Goal: Task Accomplishment & Management: Complete application form

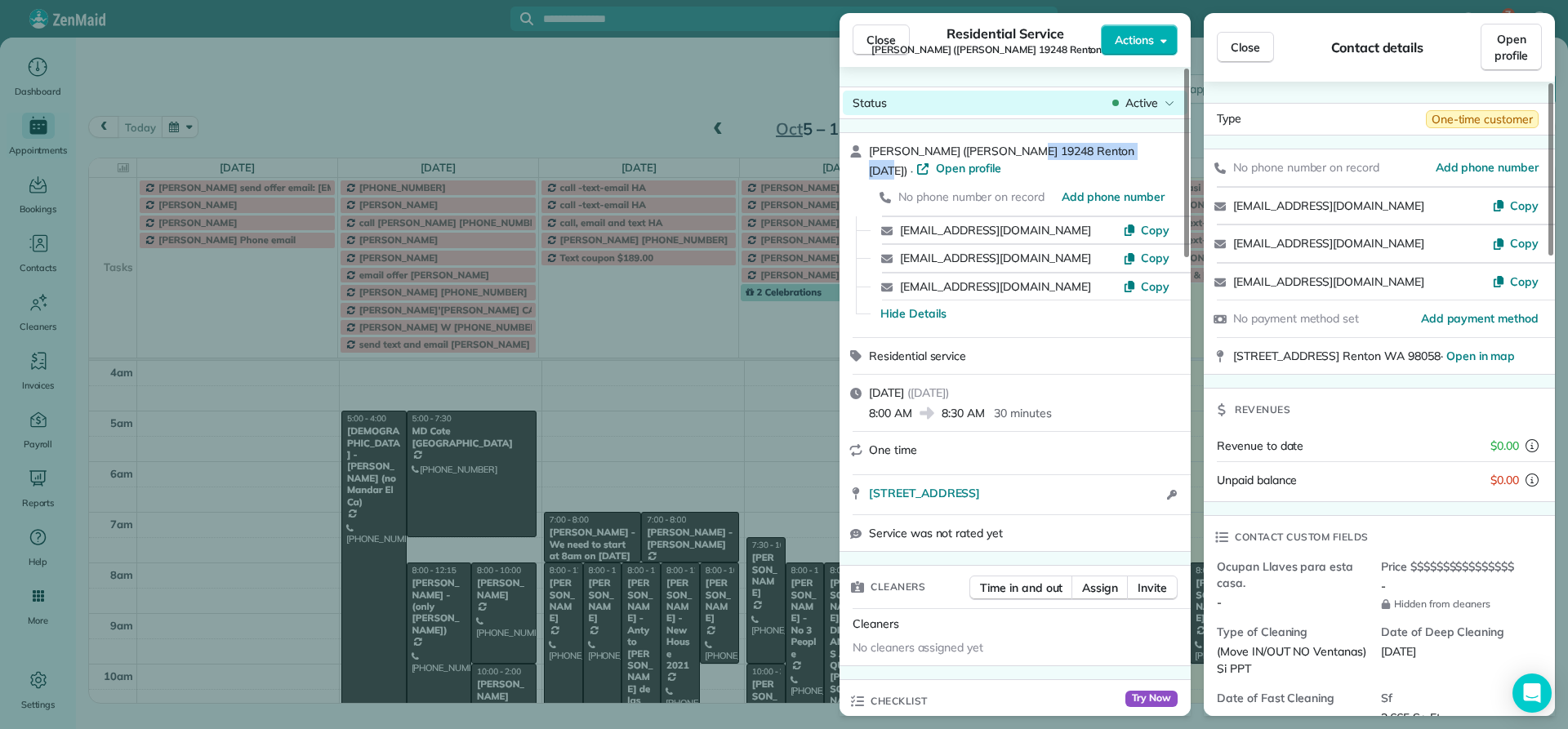
scroll to position [153, 0]
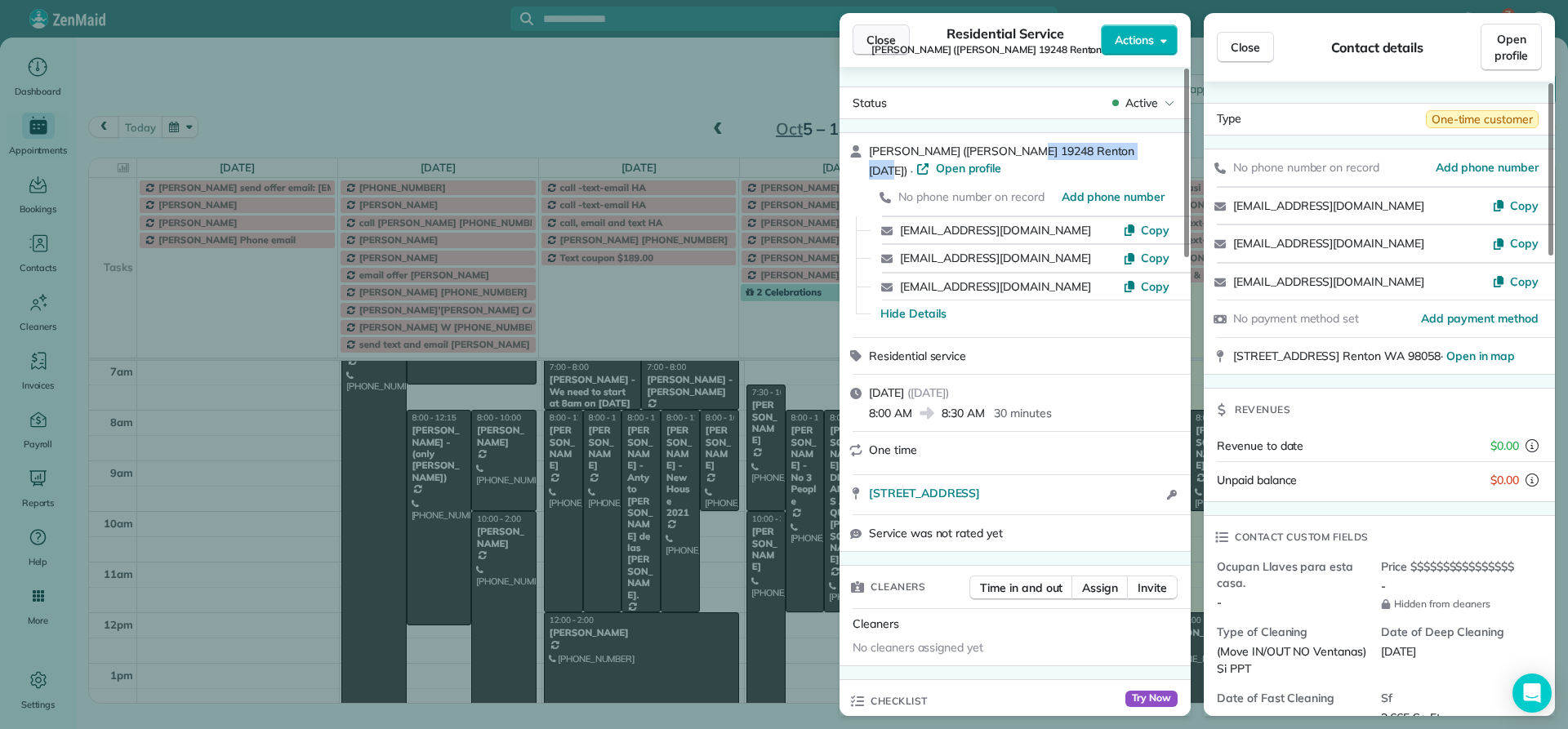
click at [876, 42] on span "Close" at bounding box center [881, 40] width 29 height 16
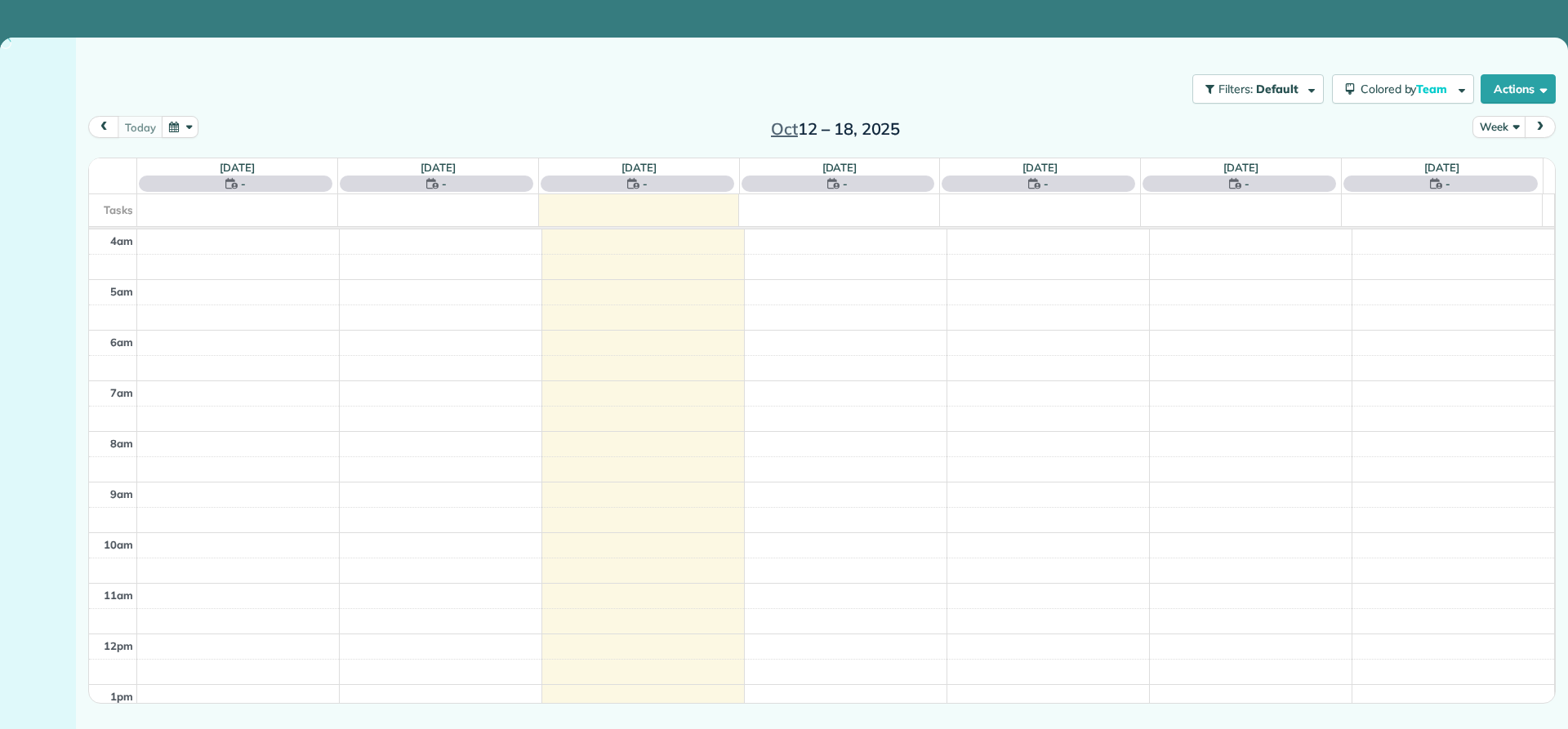
scroll to position [153, 0]
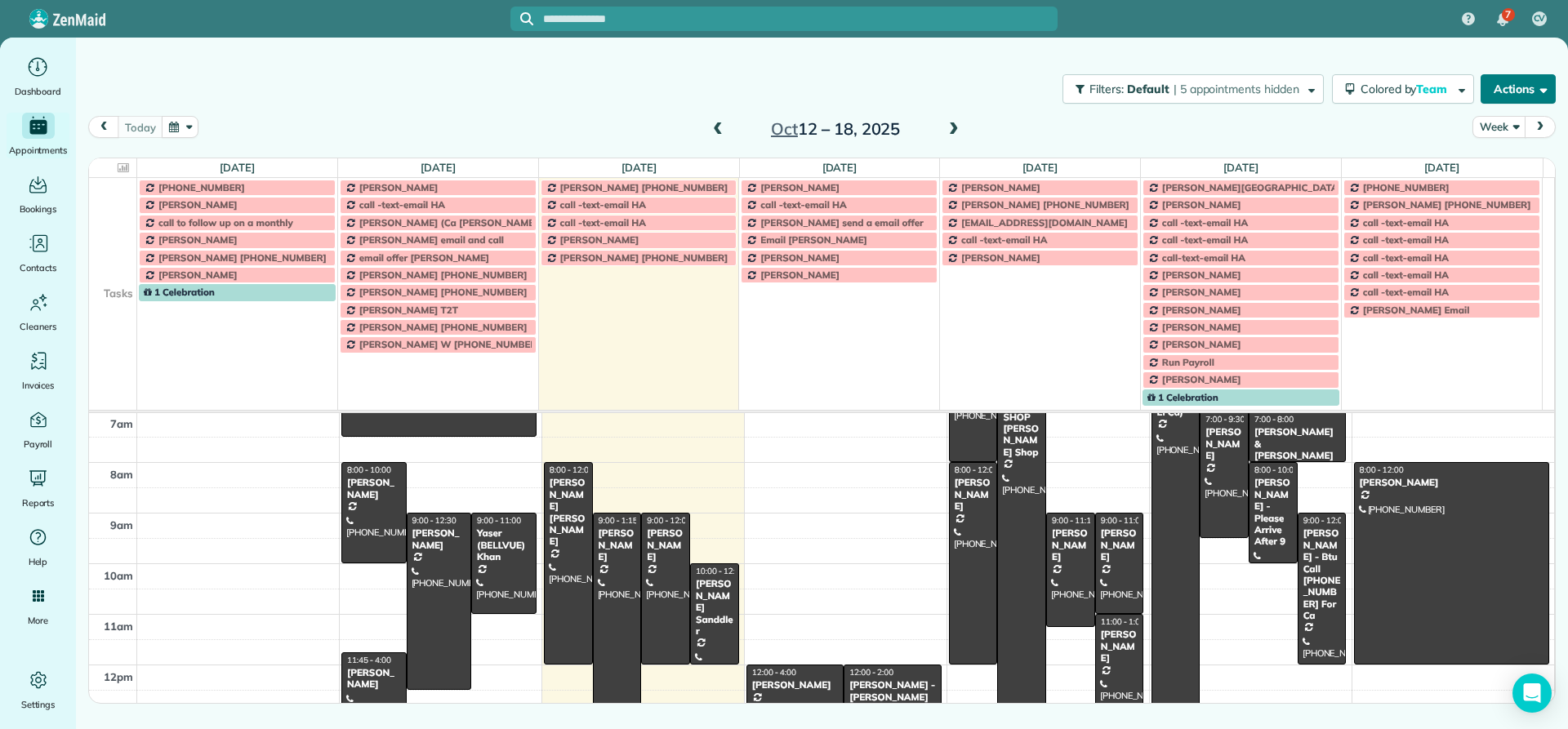
click at [1504, 86] on button "Actions" at bounding box center [1518, 88] width 75 height 29
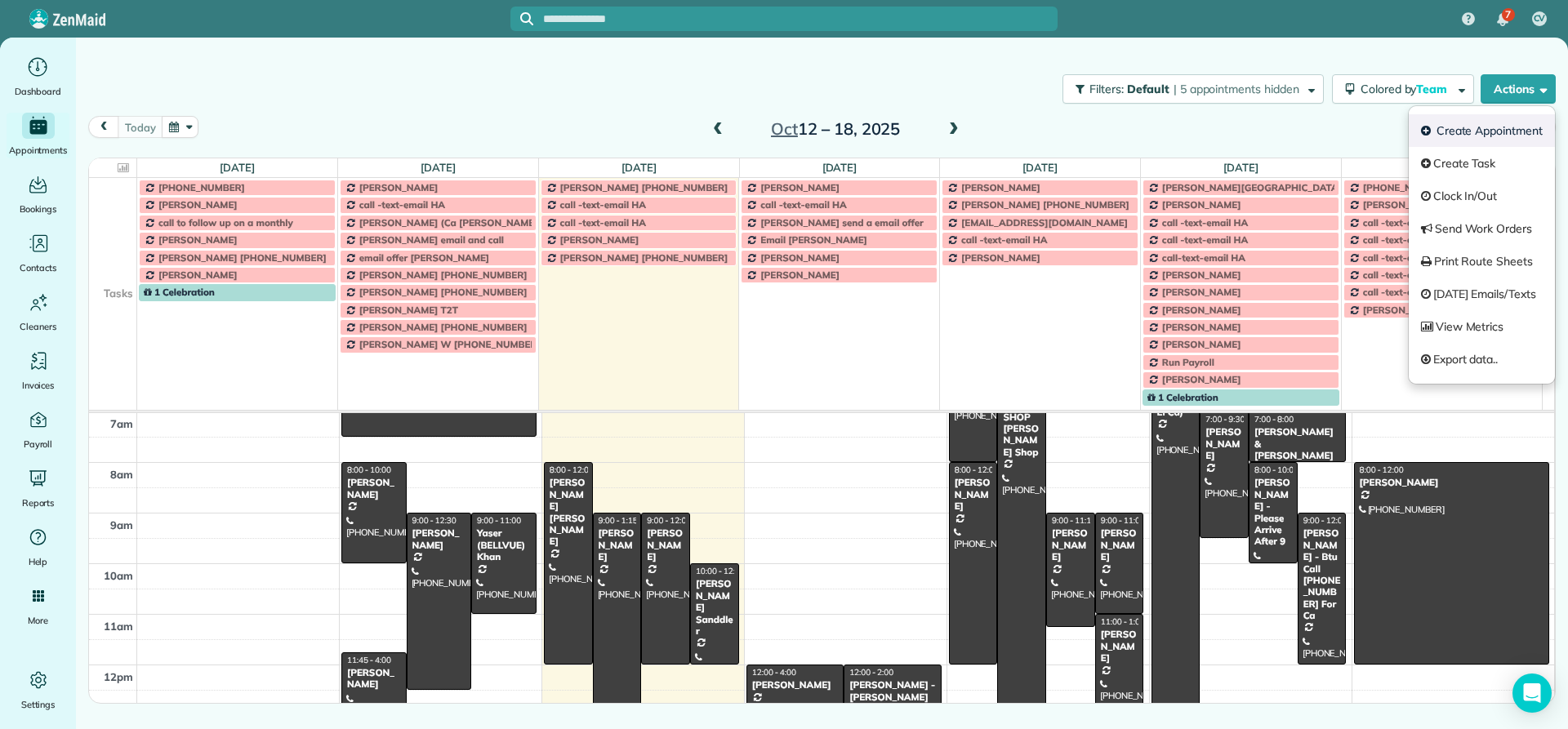
click at [1486, 126] on link "Create Appointment" at bounding box center [1481, 130] width 146 height 33
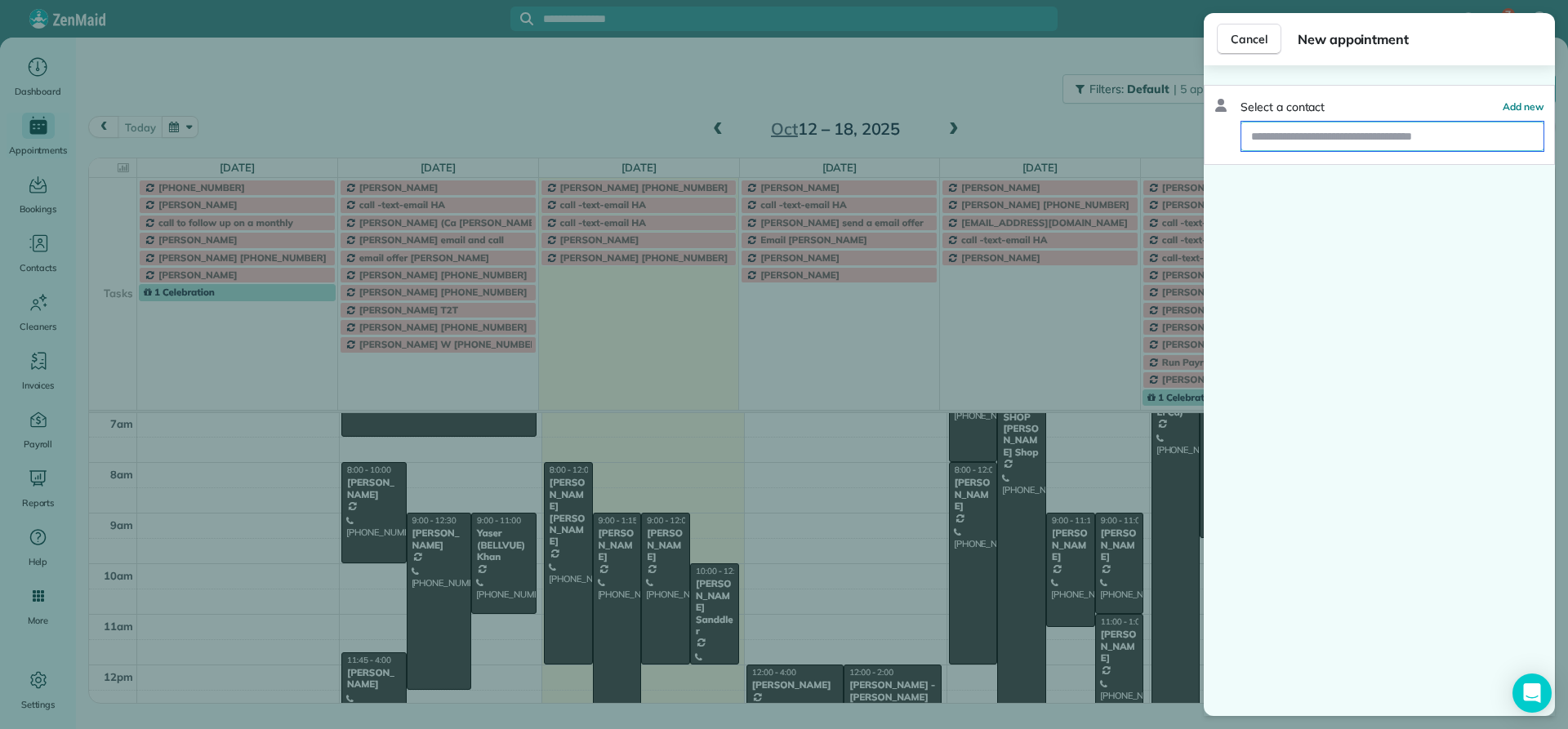
click at [1268, 138] on input "text" at bounding box center [1392, 136] width 302 height 29
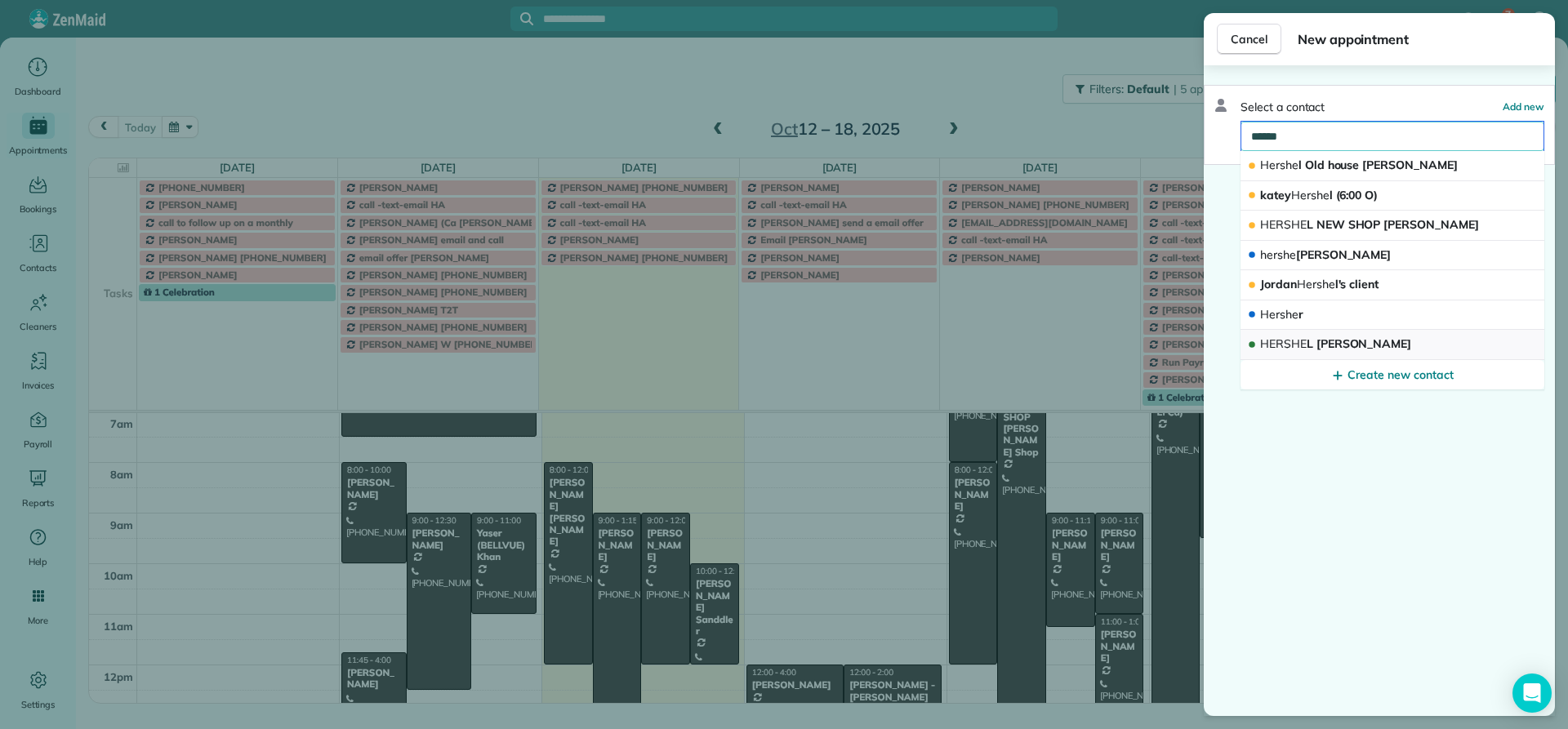
type input "******"
click at [1303, 344] on span "HERSHE" at bounding box center [1283, 344] width 47 height 15
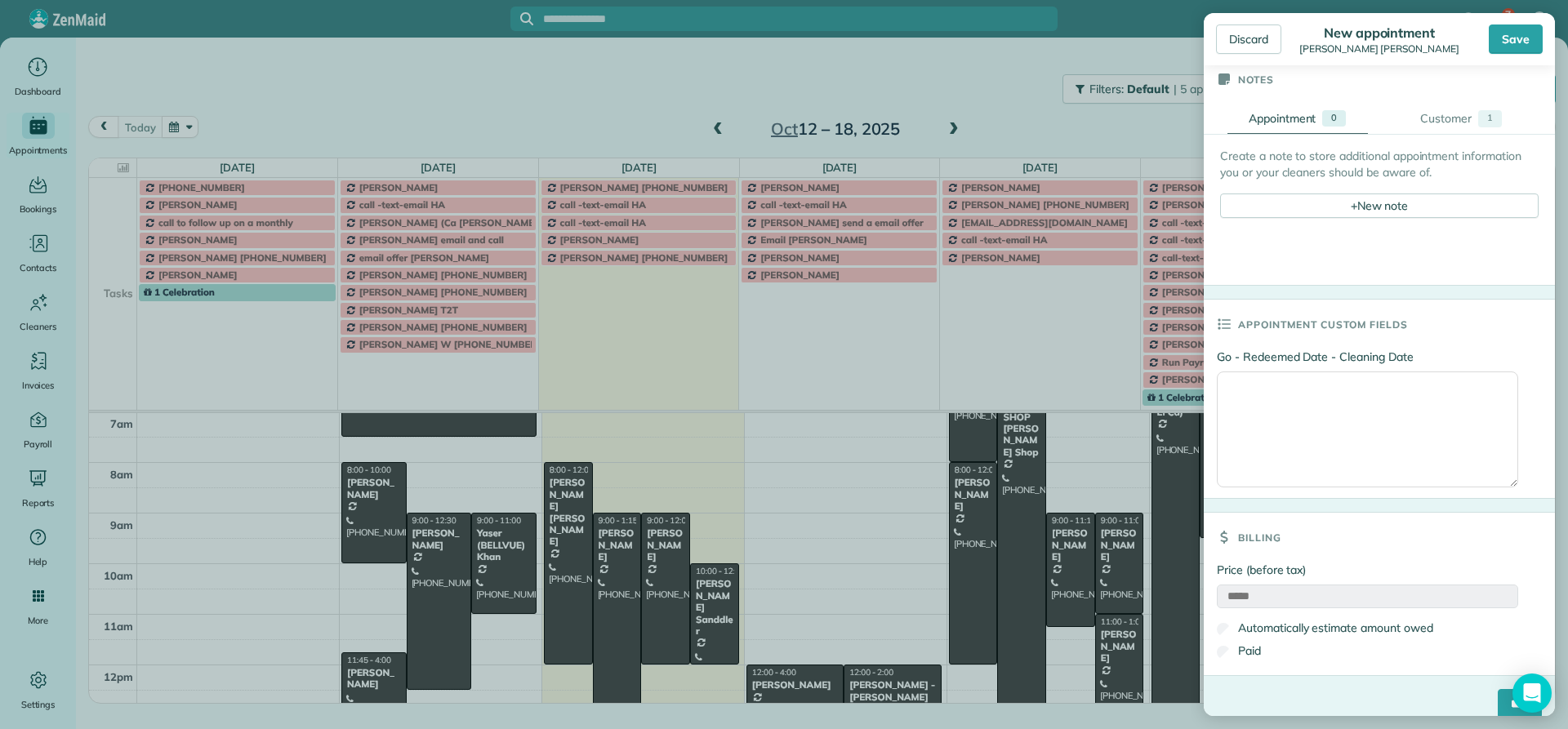
scroll to position [597, 0]
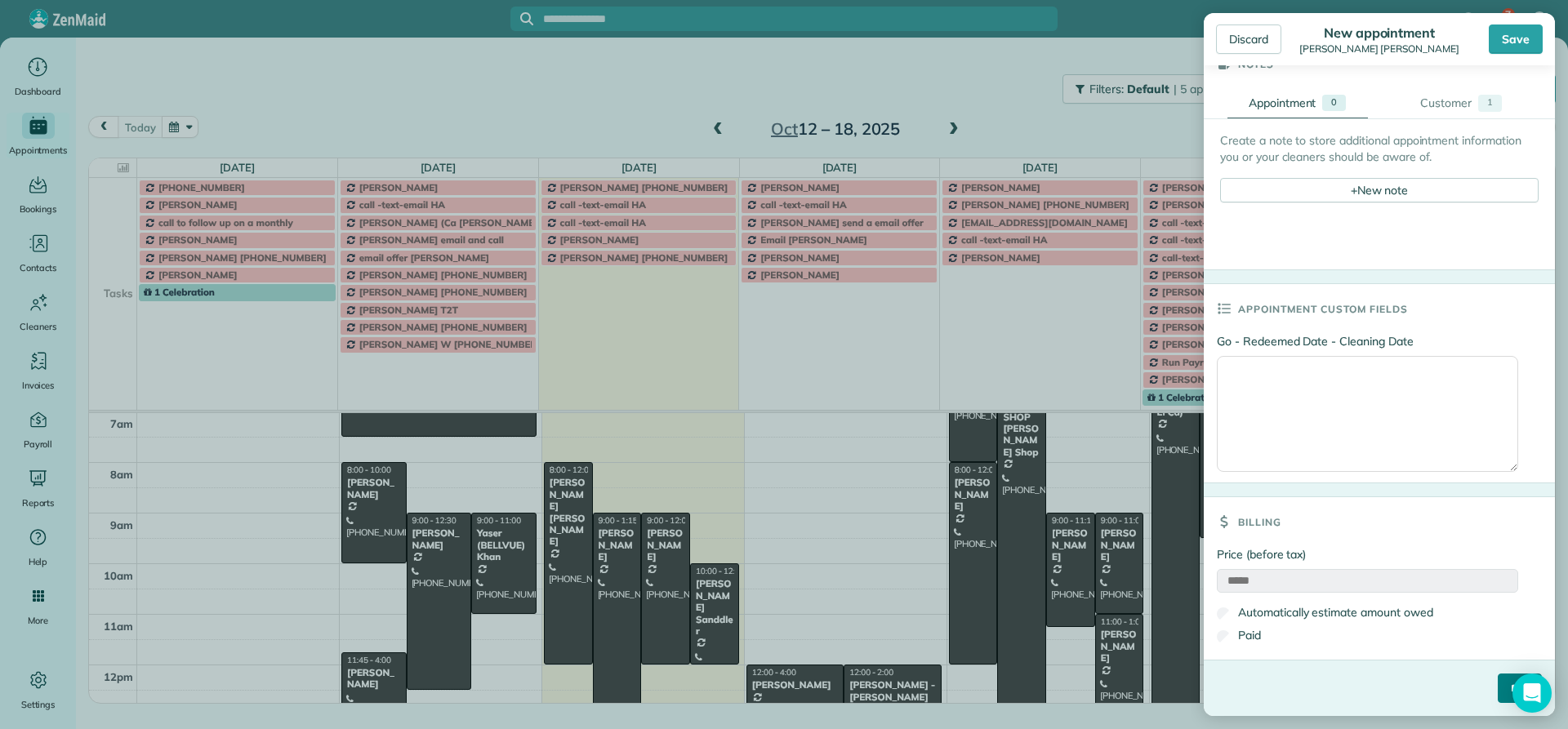
click at [1497, 695] on input "****" at bounding box center [1519, 688] width 44 height 29
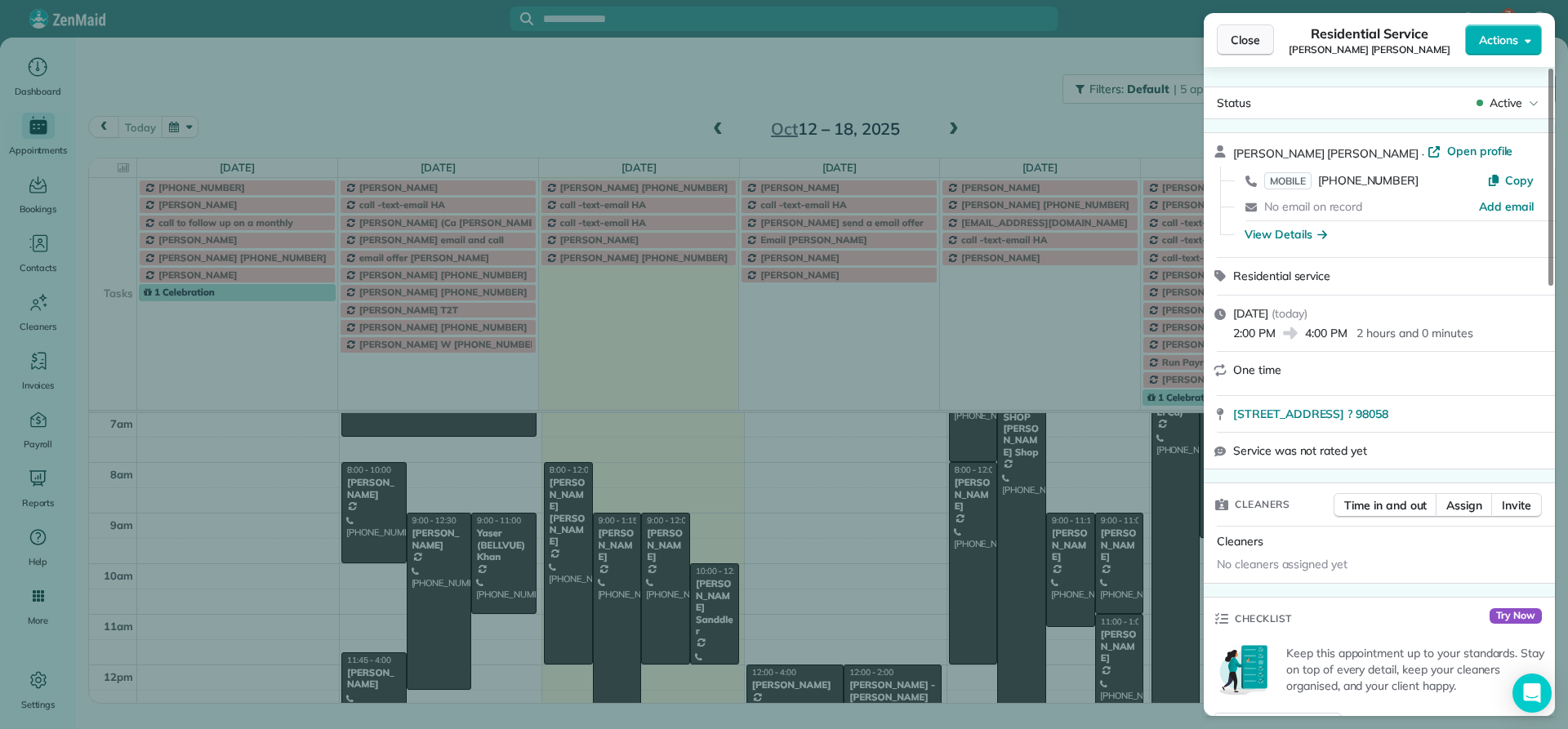
click at [1246, 36] on span "Close" at bounding box center [1245, 40] width 29 height 16
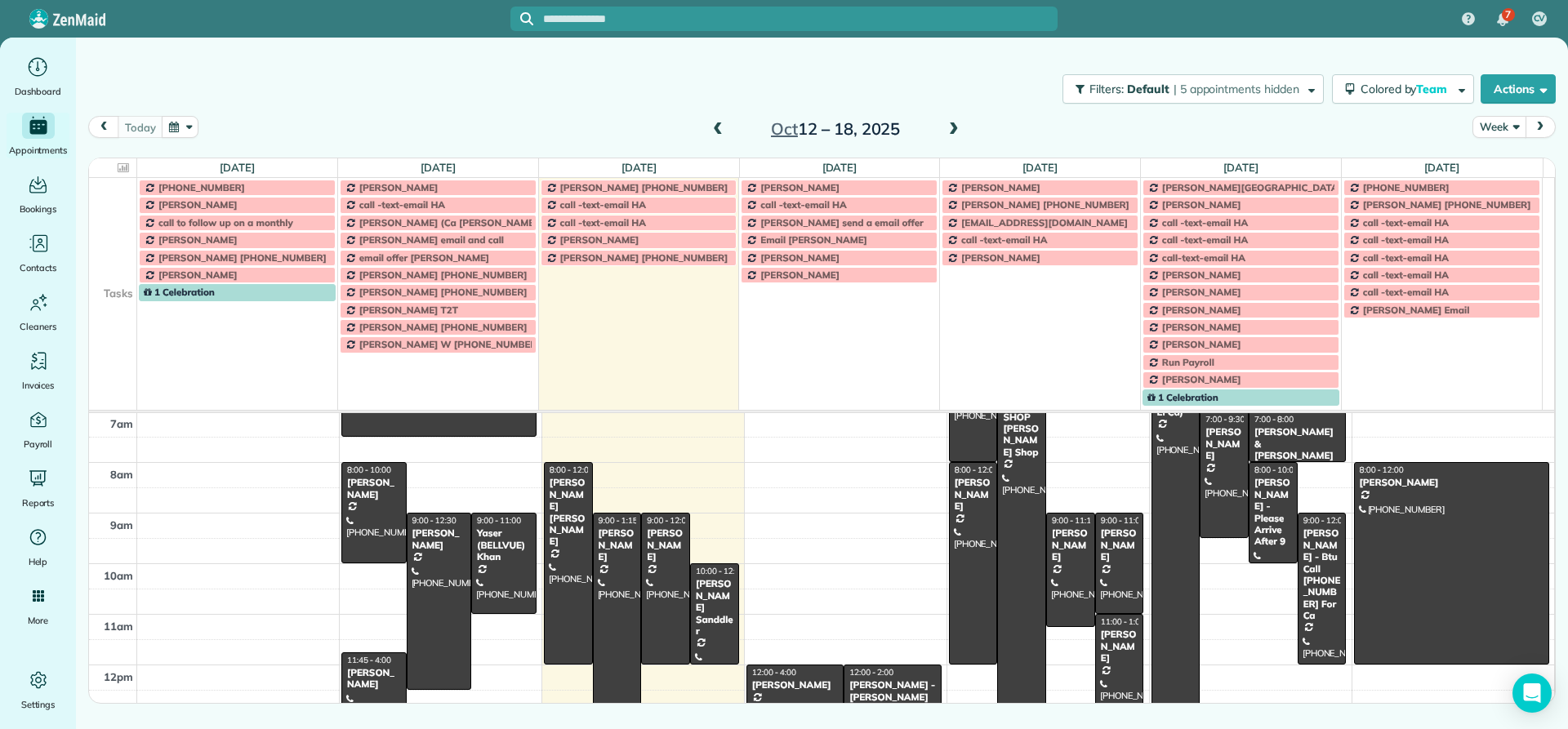
click at [1498, 125] on button "Week" at bounding box center [1499, 126] width 53 height 22
click at [1495, 168] on link "Day" at bounding box center [1537, 164] width 129 height 33
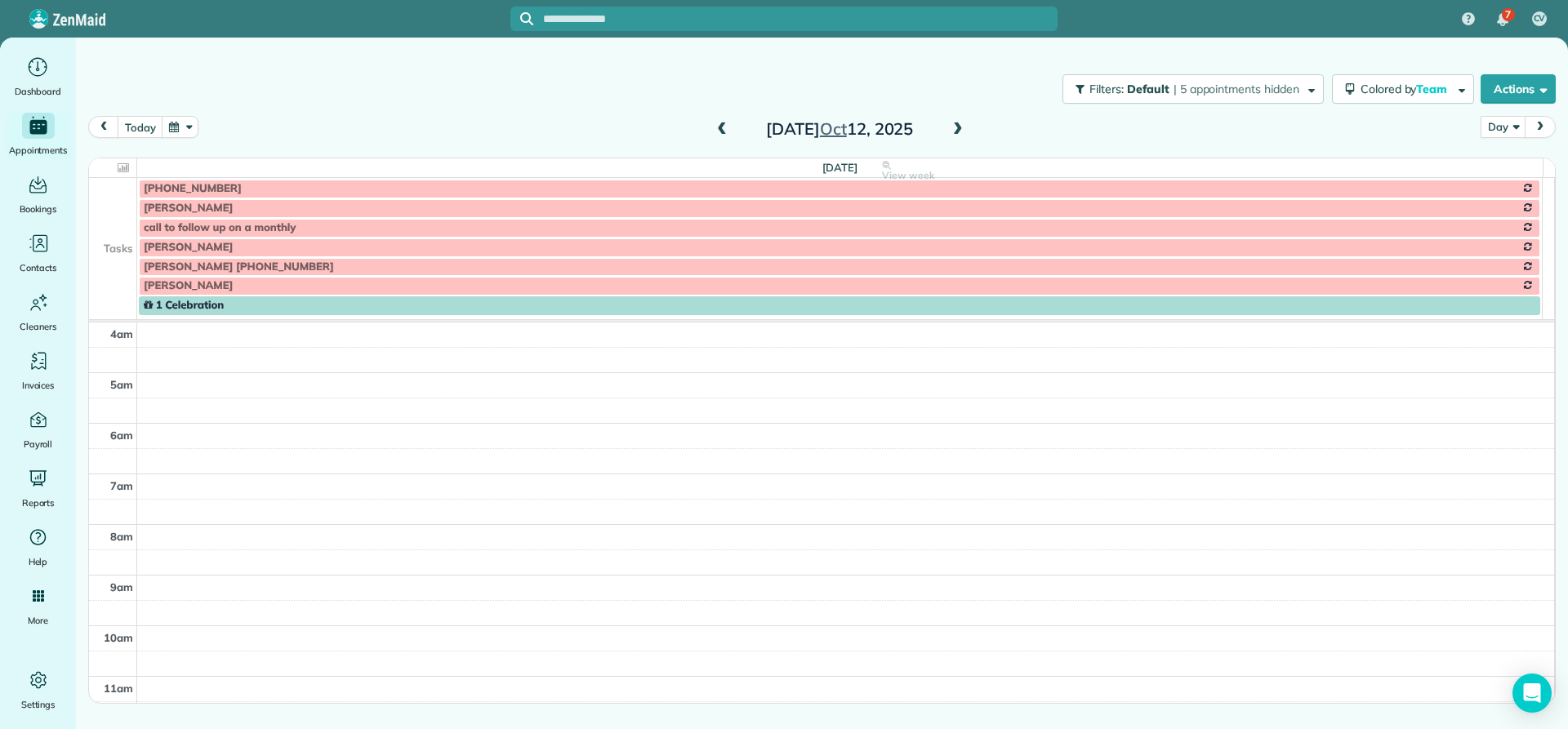
scroll to position [153, 0]
click at [958, 129] on span at bounding box center [958, 130] width 18 height 15
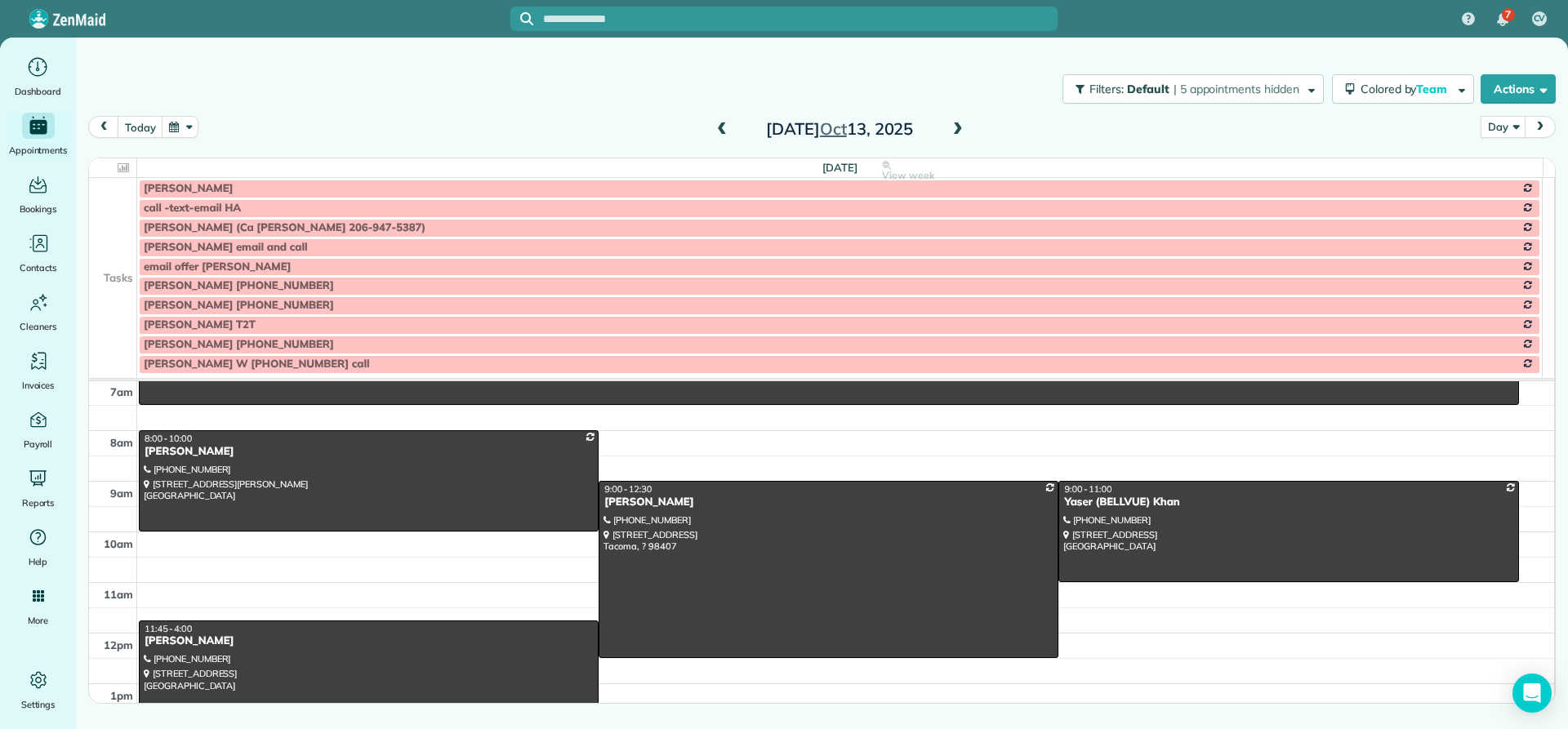
click at [958, 129] on span at bounding box center [958, 130] width 18 height 15
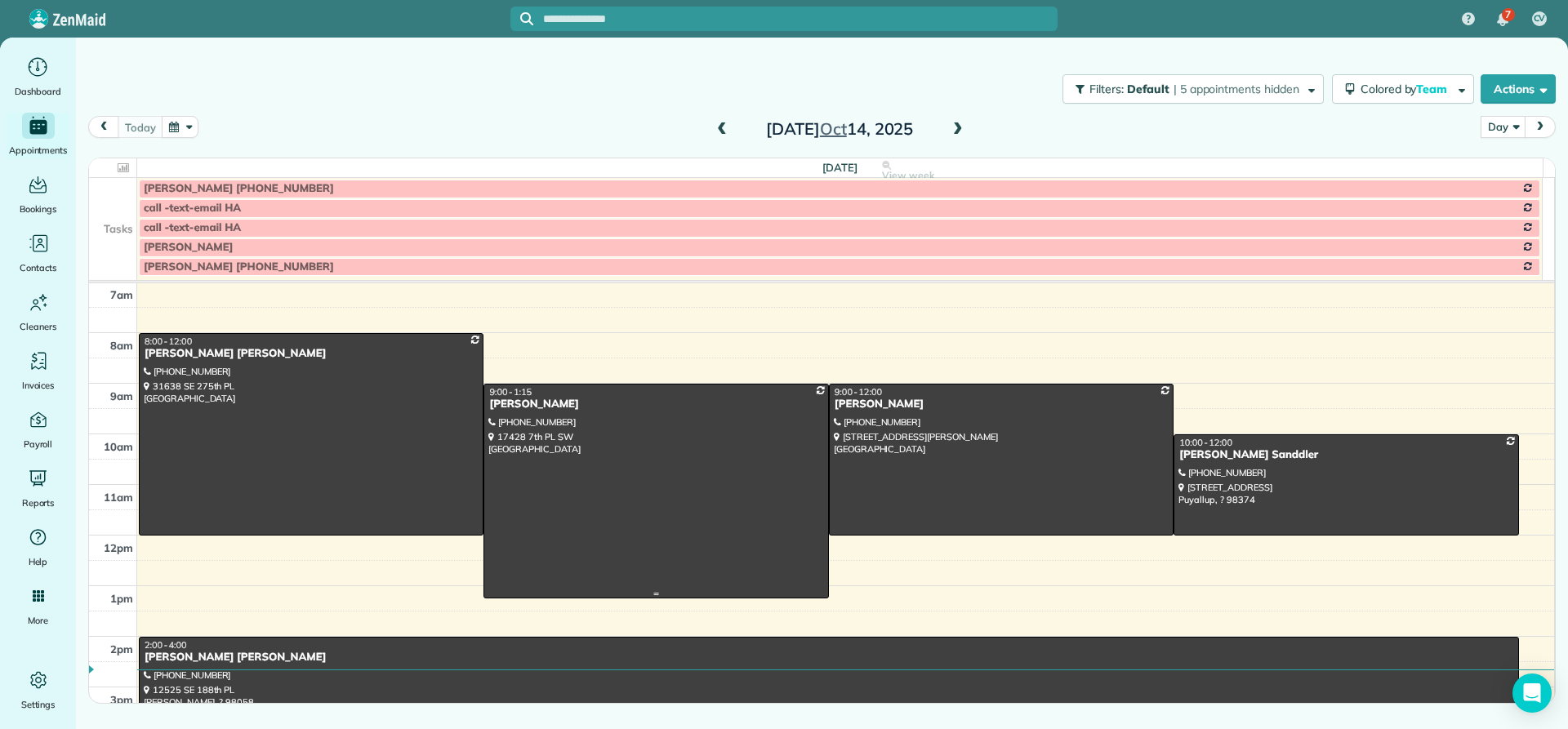
click at [527, 409] on div "[PERSON_NAME]" at bounding box center [655, 405] width 335 height 14
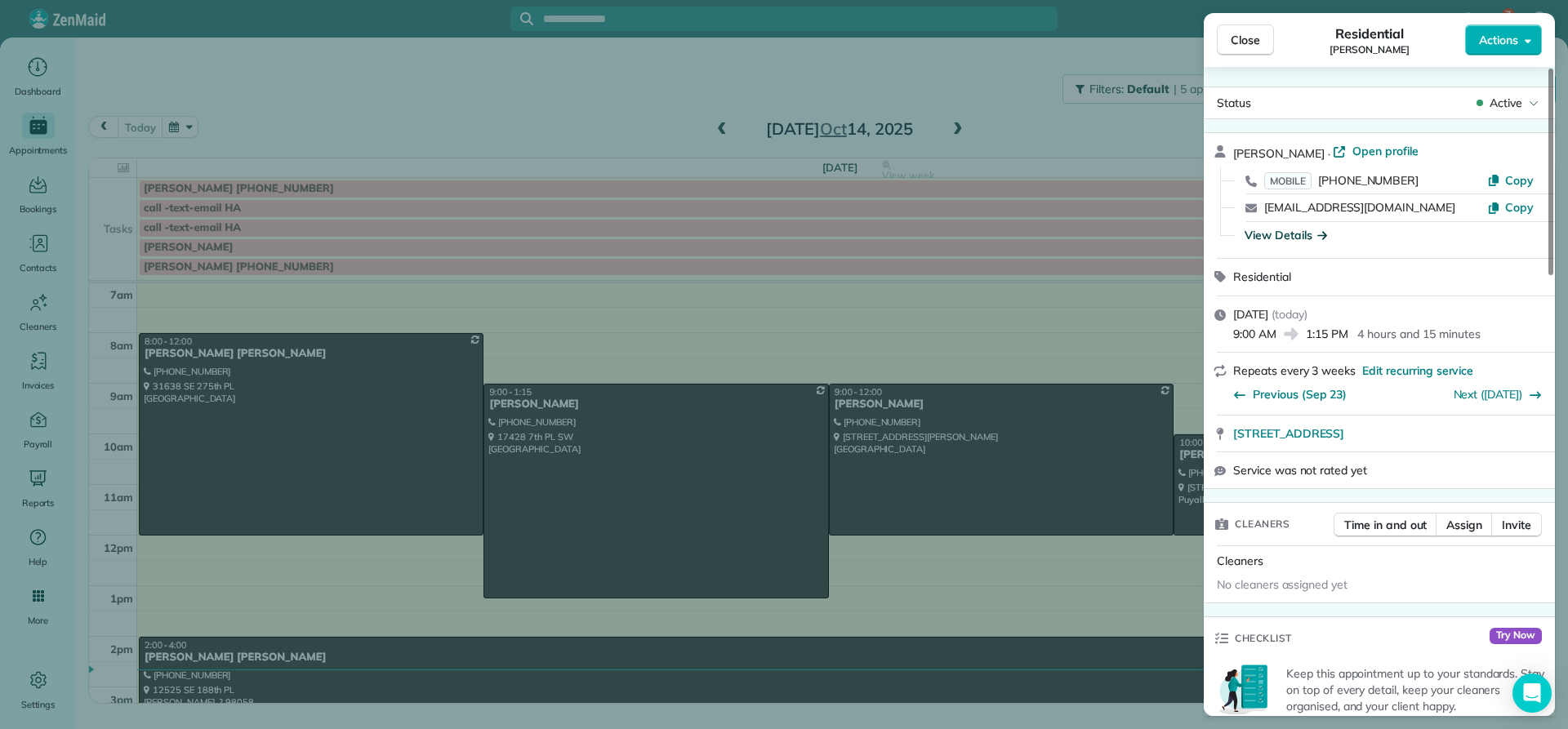
click at [1284, 235] on div "View Details" at bounding box center [1285, 235] width 82 height 16
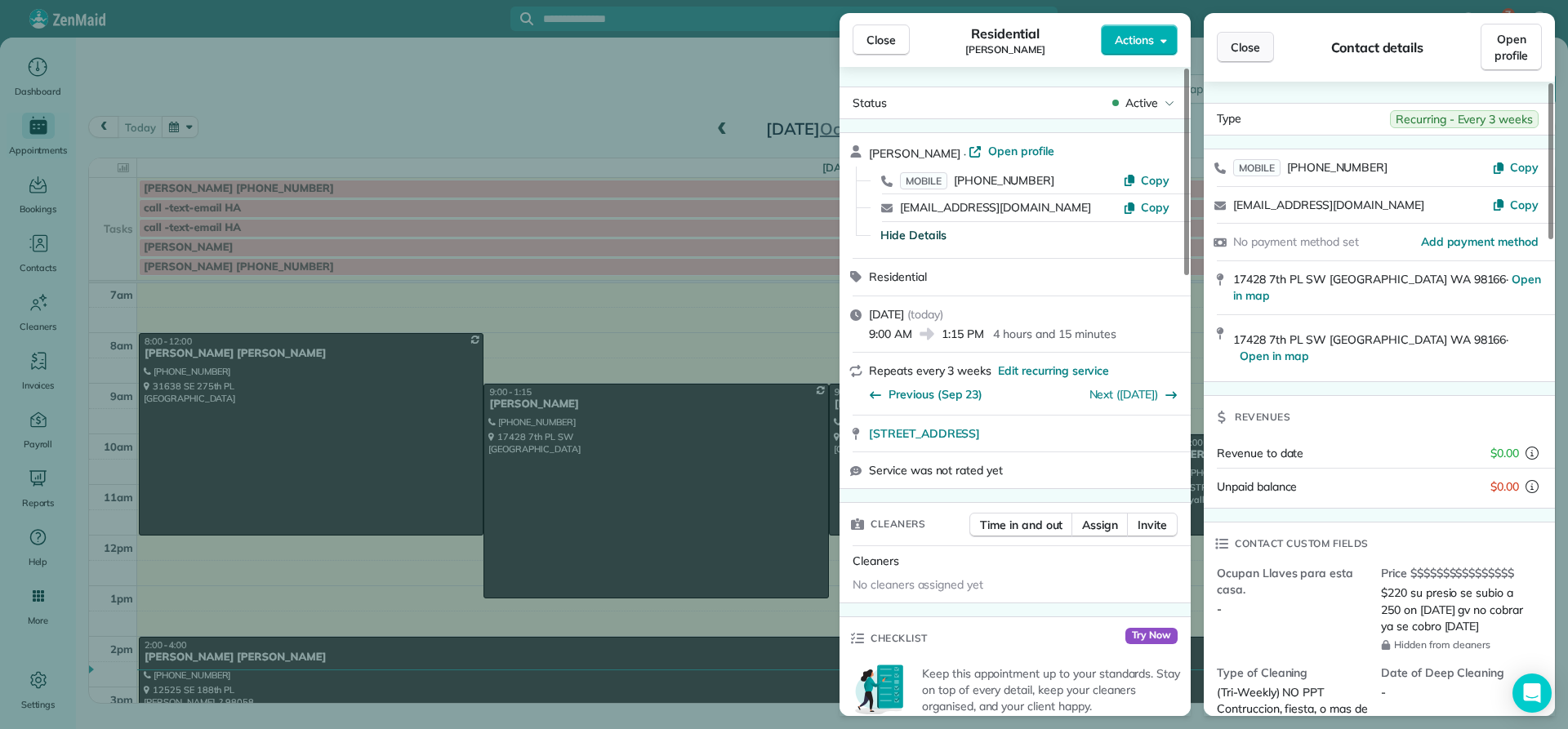
click at [1249, 51] on span "Close" at bounding box center [1245, 47] width 29 height 16
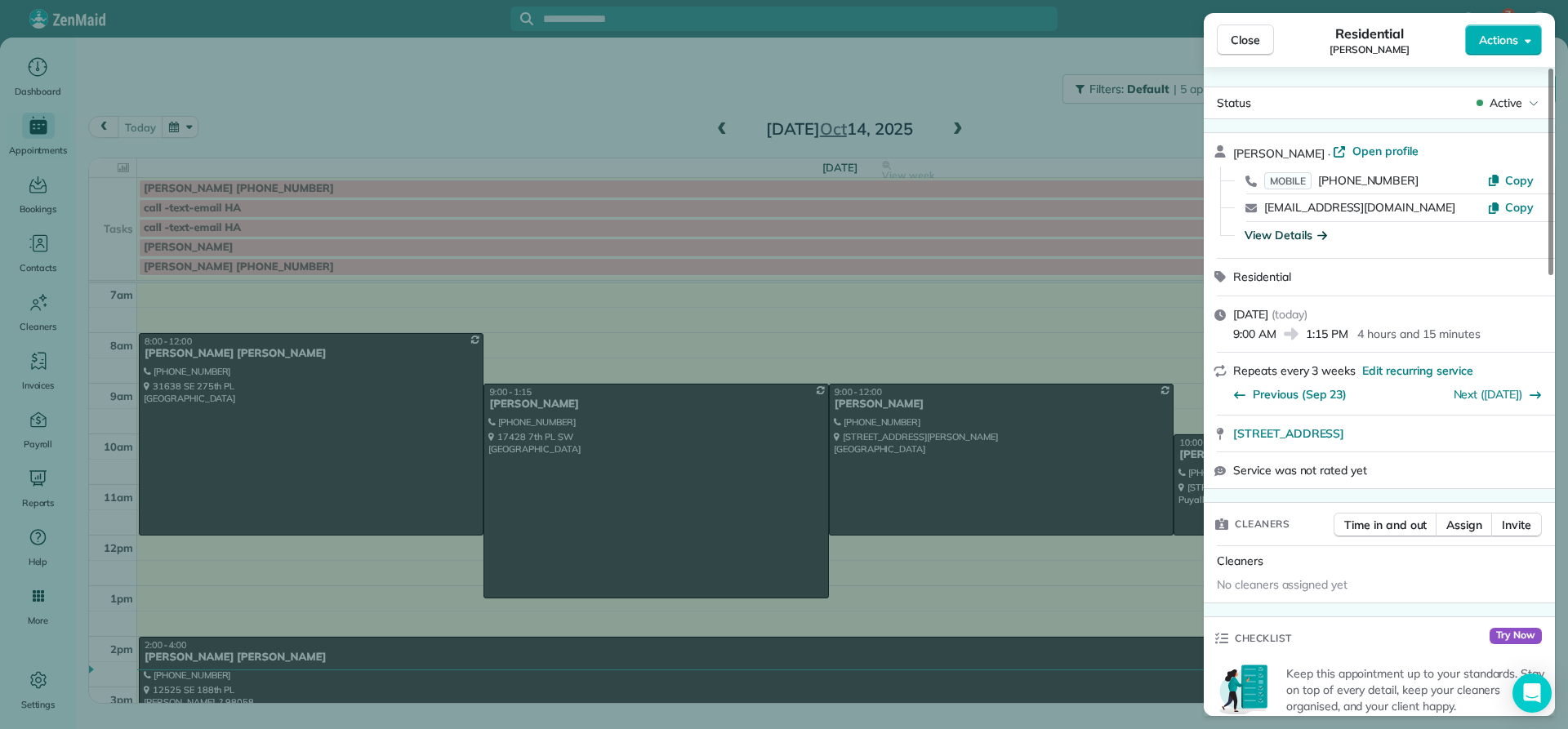
click at [1249, 51] on button "Close" at bounding box center [1245, 40] width 57 height 31
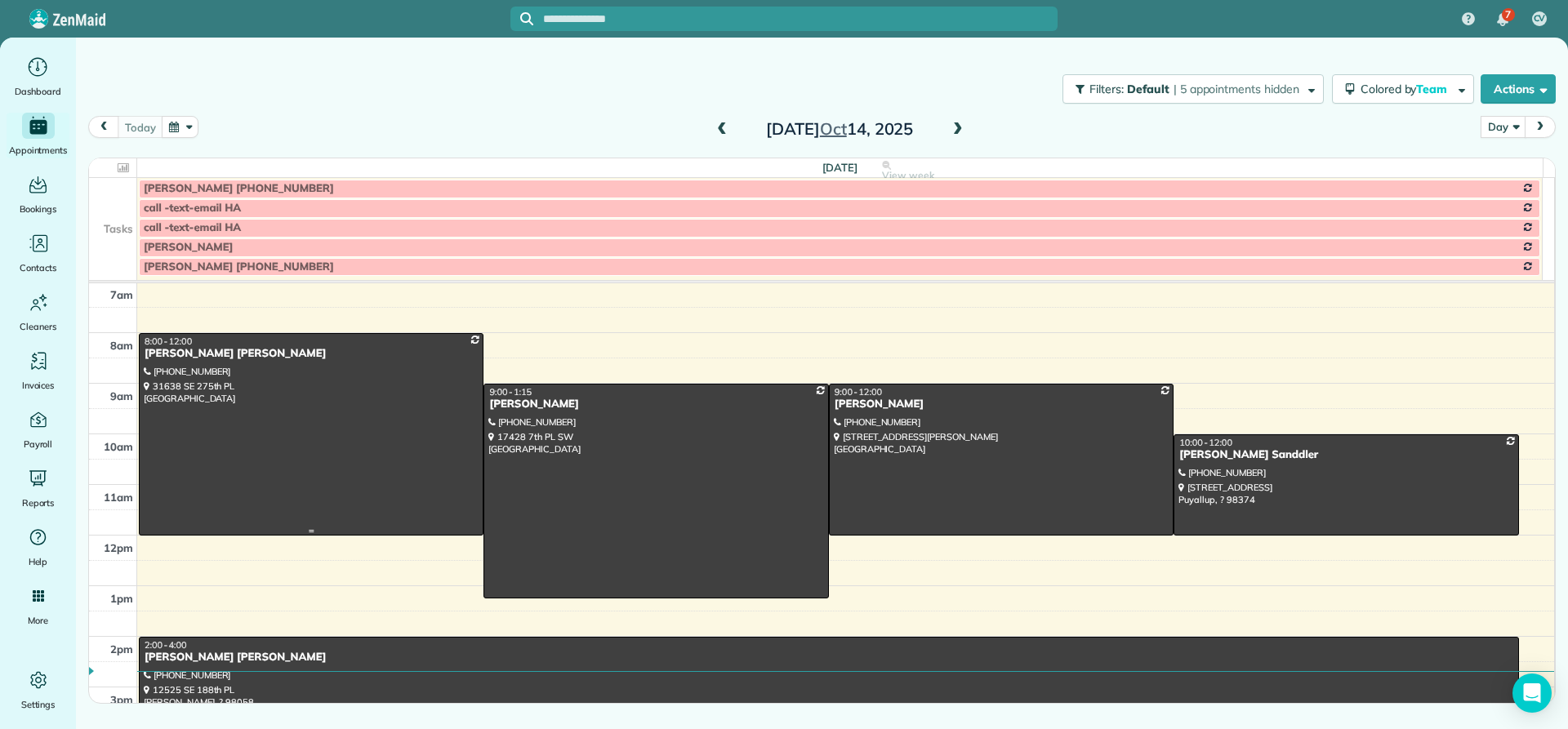
click at [177, 355] on div "[PERSON_NAME] [PERSON_NAME]" at bounding box center [311, 354] width 335 height 14
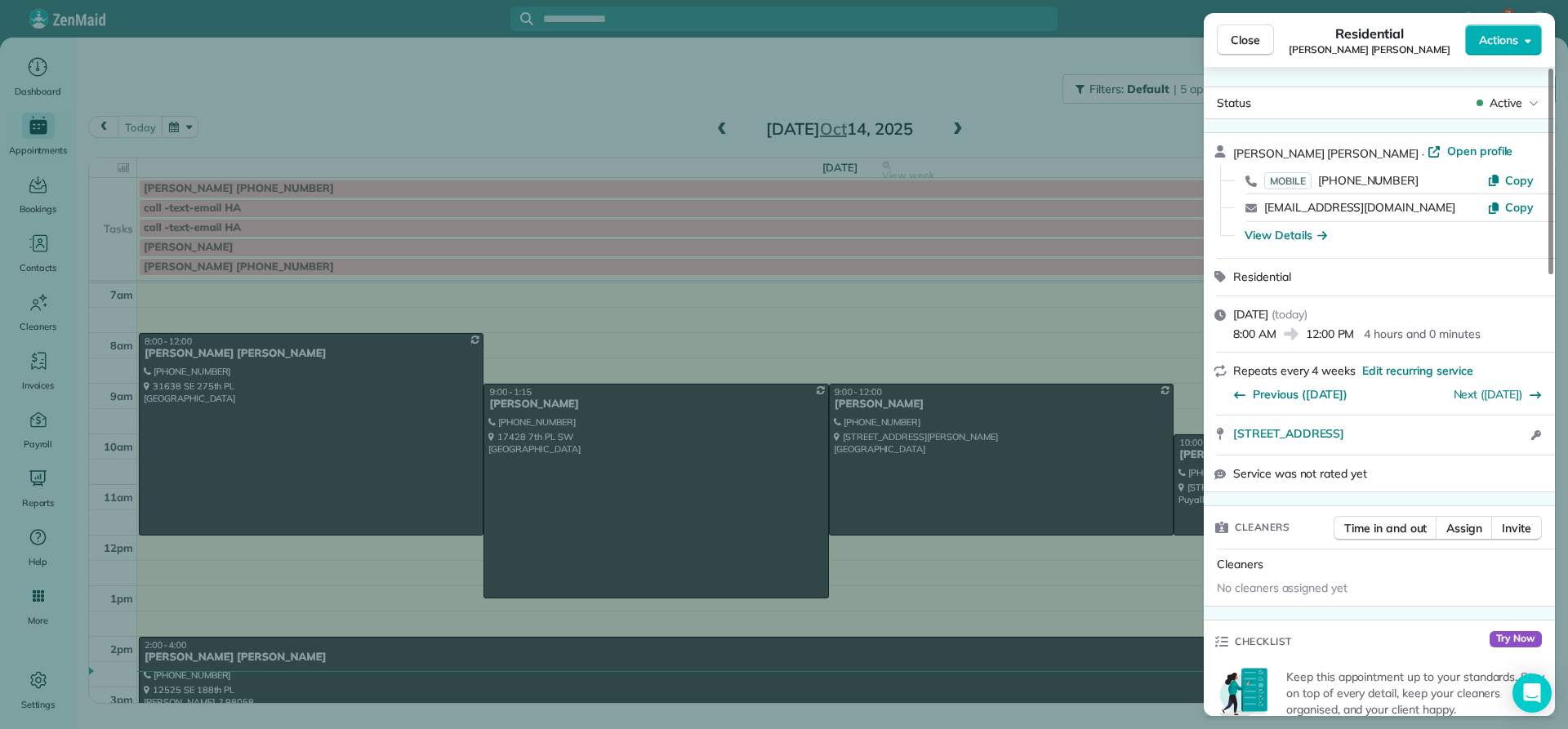
drag, startPoint x: 1336, startPoint y: 146, endPoint x: 1233, endPoint y: 146, distance: 103.0
click at [1233, 146] on div "[PERSON_NAME] [PERSON_NAME] · Open profile" at bounding box center [1389, 153] width 312 height 19
copy span "[PERSON_NAME] [PERSON_NAME]"
click at [1283, 233] on div "View Details" at bounding box center [1285, 235] width 82 height 16
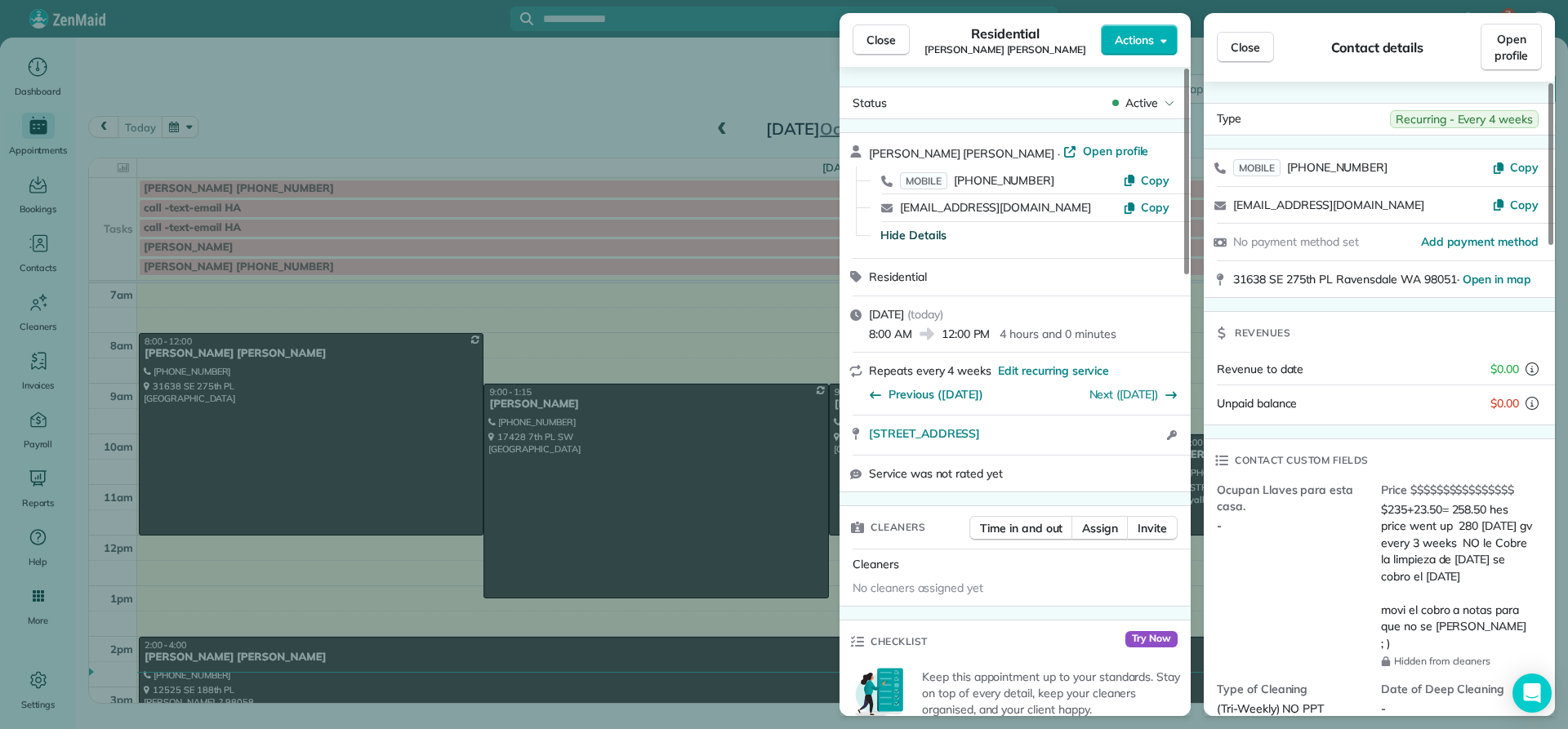
drag, startPoint x: 893, startPoint y: 38, endPoint x: 883, endPoint y: 40, distance: 10.2
click at [890, 38] on span "Close" at bounding box center [881, 40] width 29 height 16
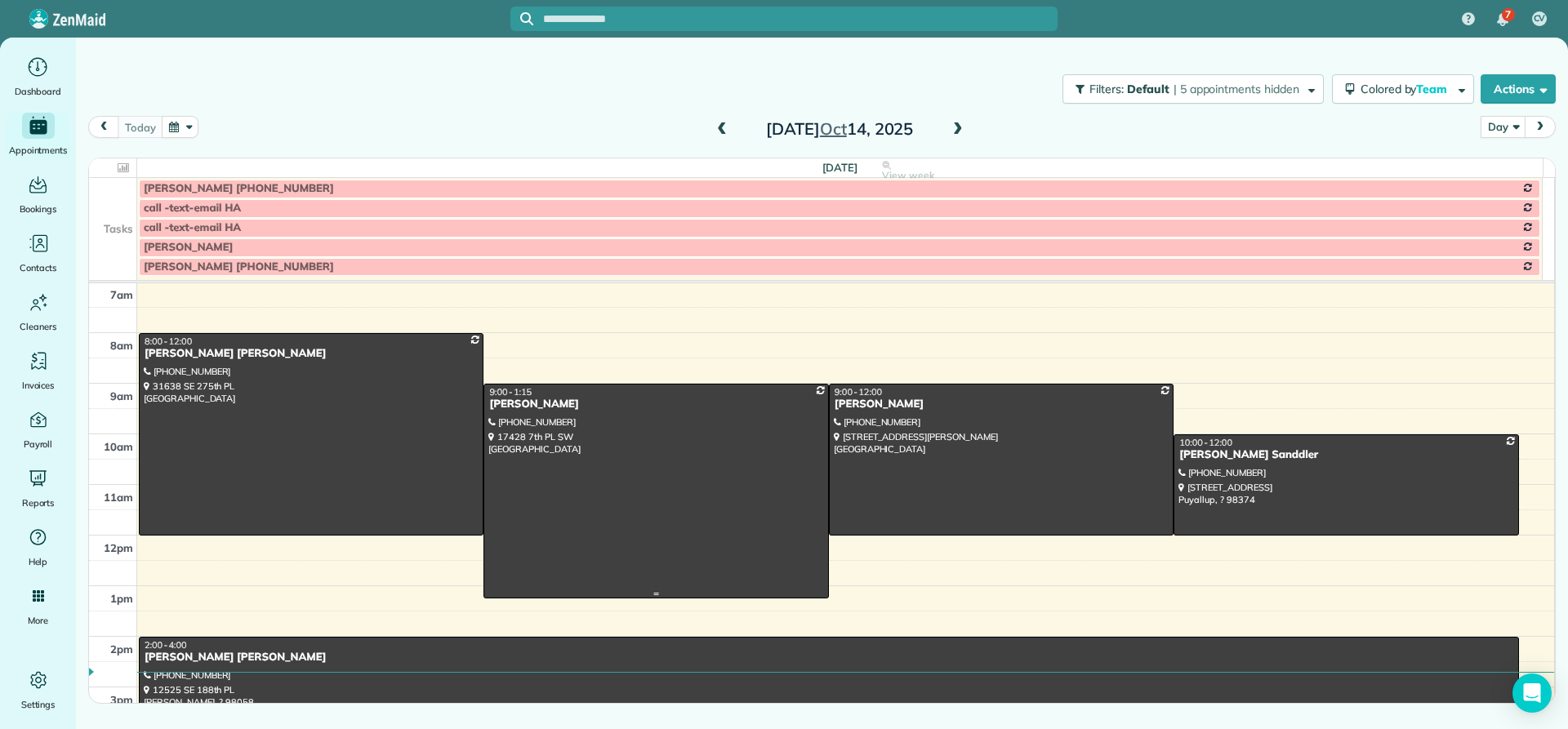
click at [534, 408] on div "[PERSON_NAME]" at bounding box center [655, 405] width 335 height 14
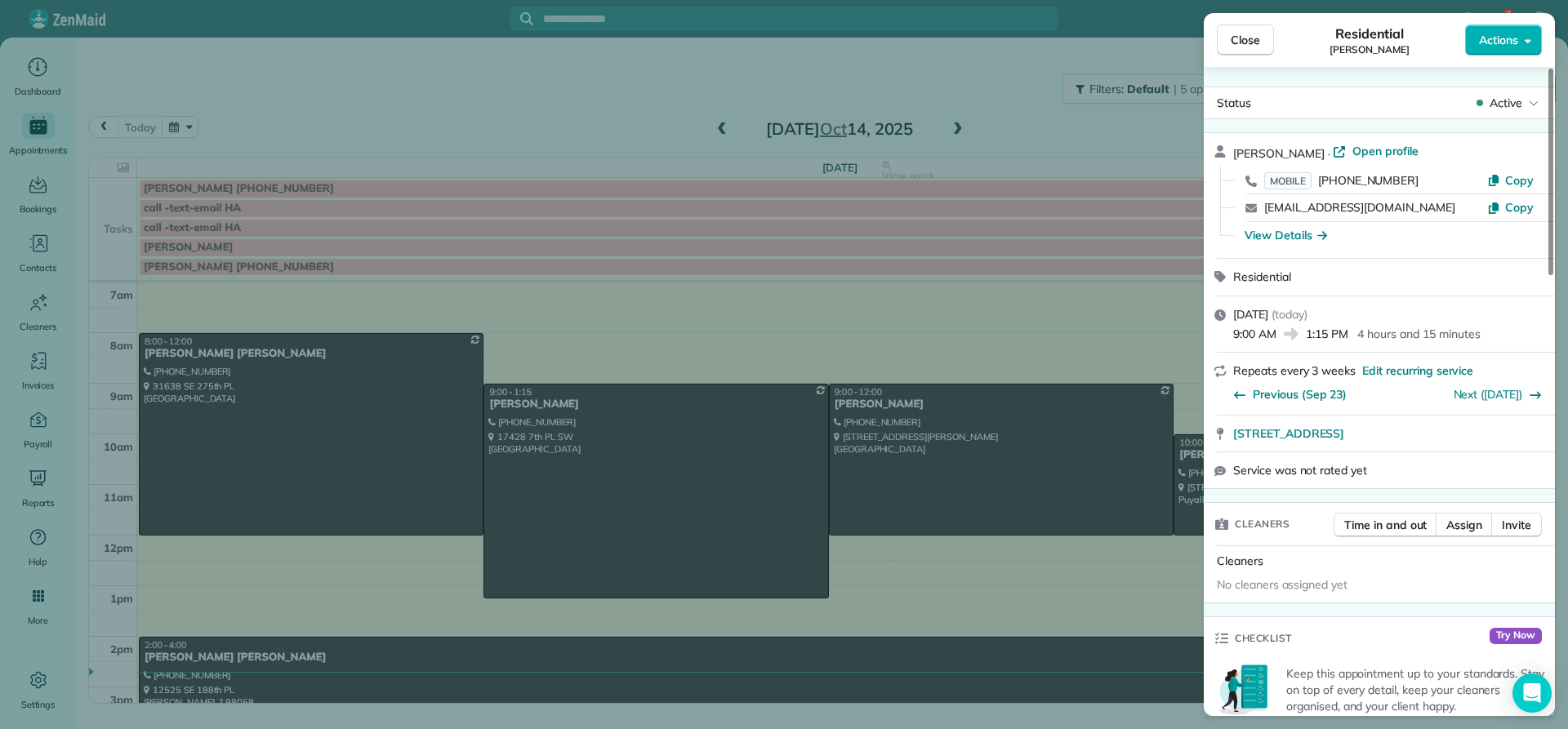
drag, startPoint x: 1292, startPoint y: 148, endPoint x: 1227, endPoint y: 146, distance: 65.0
click at [1227, 146] on div "[PERSON_NAME] · Open profile MOBILE [PHONE_NUMBER] Copy [EMAIL_ADDRESS][DOMAIN_…" at bounding box center [1378, 195] width 351 height 125
copy span "[PERSON_NAME]"
click at [1273, 240] on div "View Details" at bounding box center [1285, 235] width 82 height 16
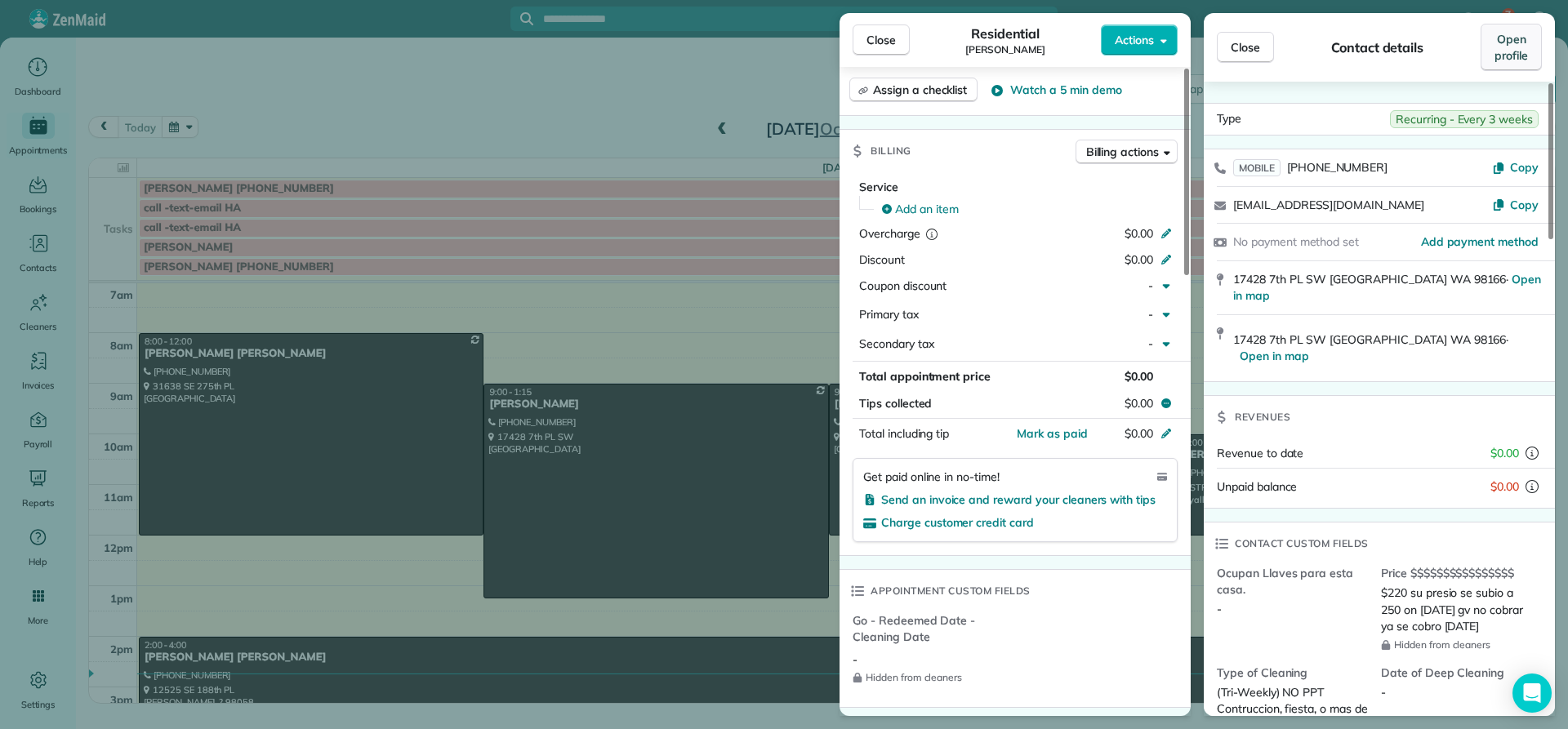
click at [1503, 59] on span "Open profile" at bounding box center [1511, 47] width 34 height 33
click at [885, 43] on span "Close" at bounding box center [881, 40] width 29 height 16
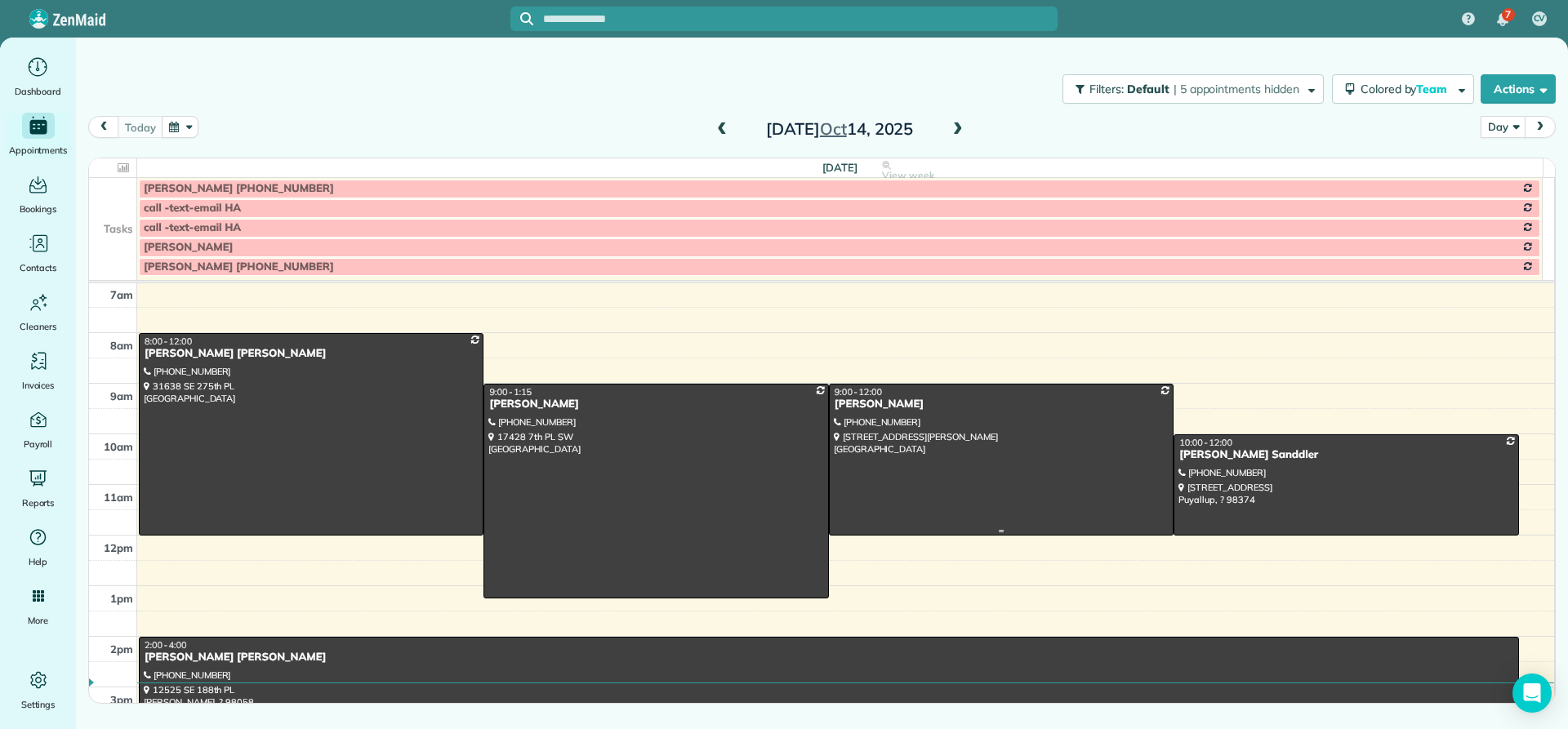
click at [867, 404] on div "[PERSON_NAME]" at bounding box center [1001, 405] width 335 height 14
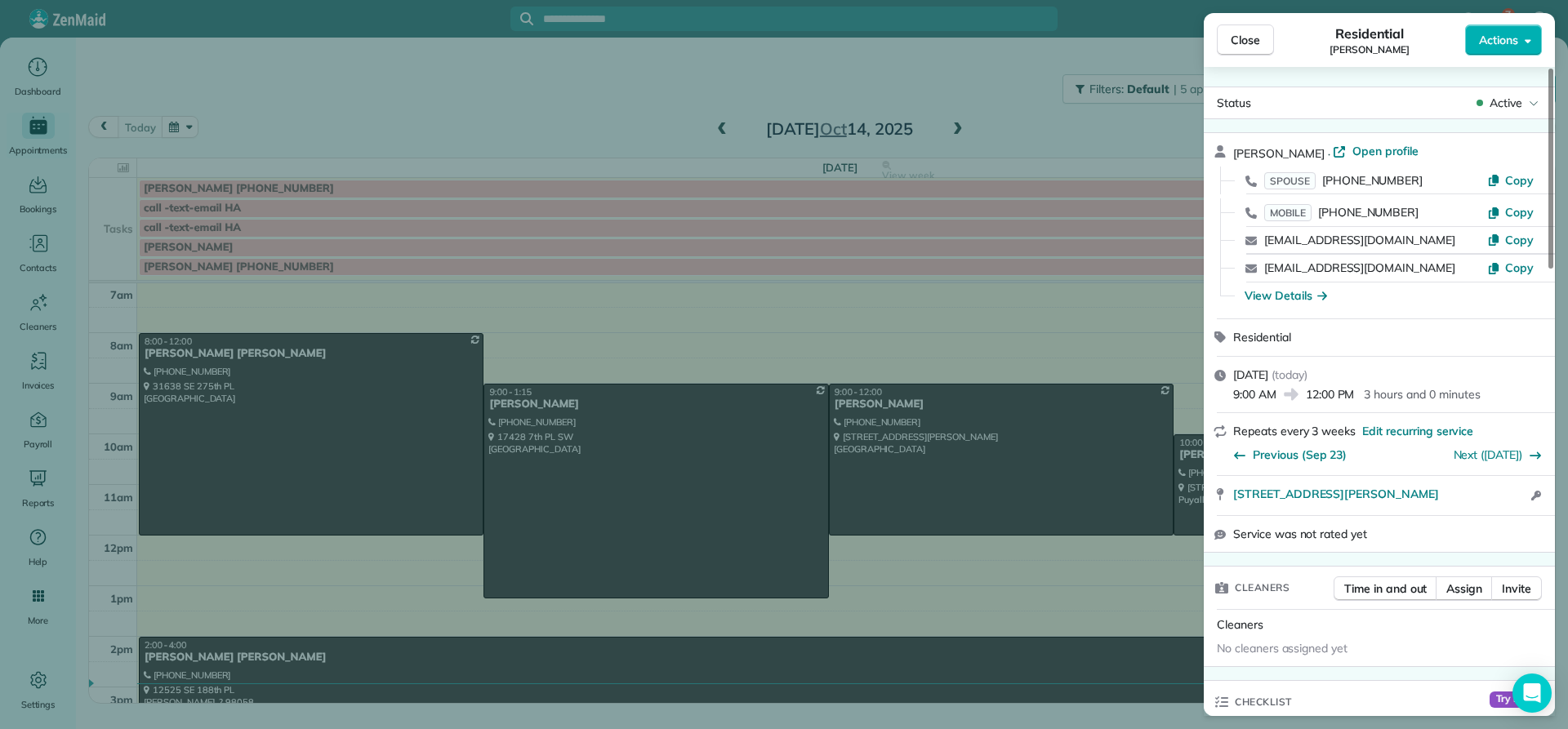
drag, startPoint x: 1335, startPoint y: 151, endPoint x: 1235, endPoint y: 151, distance: 100.0
click at [1235, 151] on div "[PERSON_NAME] · Open profile" at bounding box center [1389, 153] width 312 height 19
copy span "[PERSON_NAME]"
click at [1300, 295] on div "View Details" at bounding box center [1285, 295] width 82 height 16
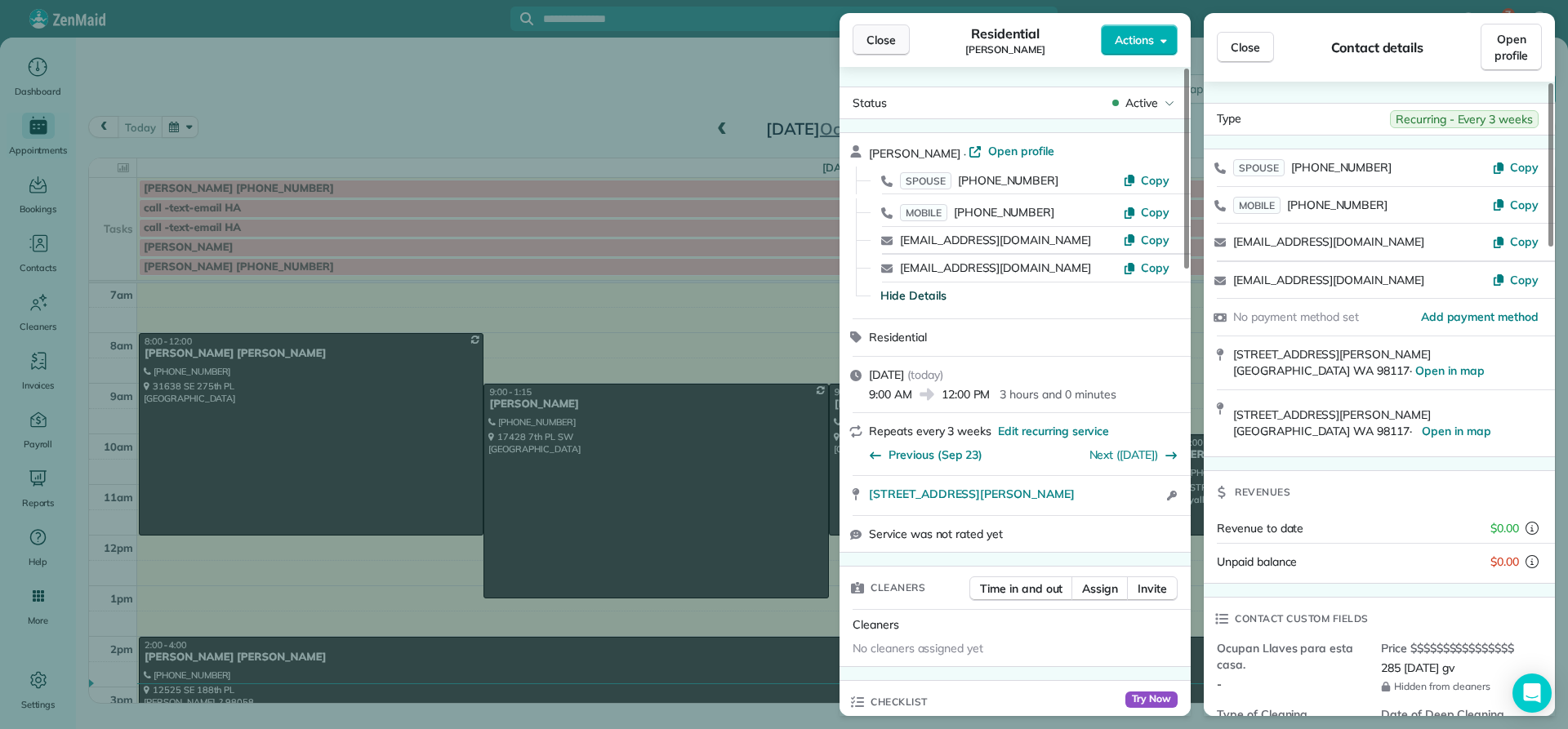
click at [870, 38] on span "Close" at bounding box center [881, 40] width 29 height 16
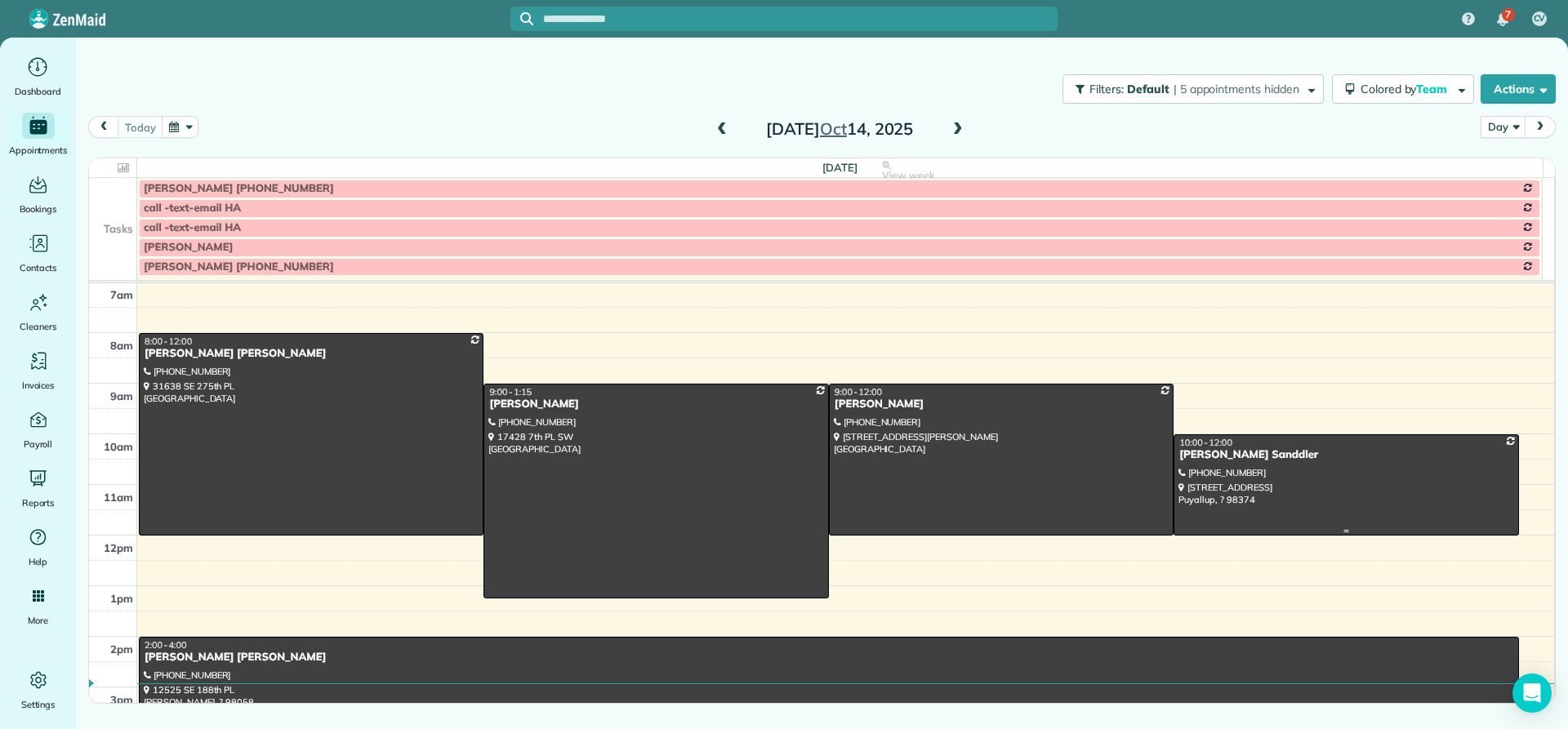
click at [1191, 459] on div "[PERSON_NAME] Sanddler" at bounding box center [1345, 455] width 335 height 14
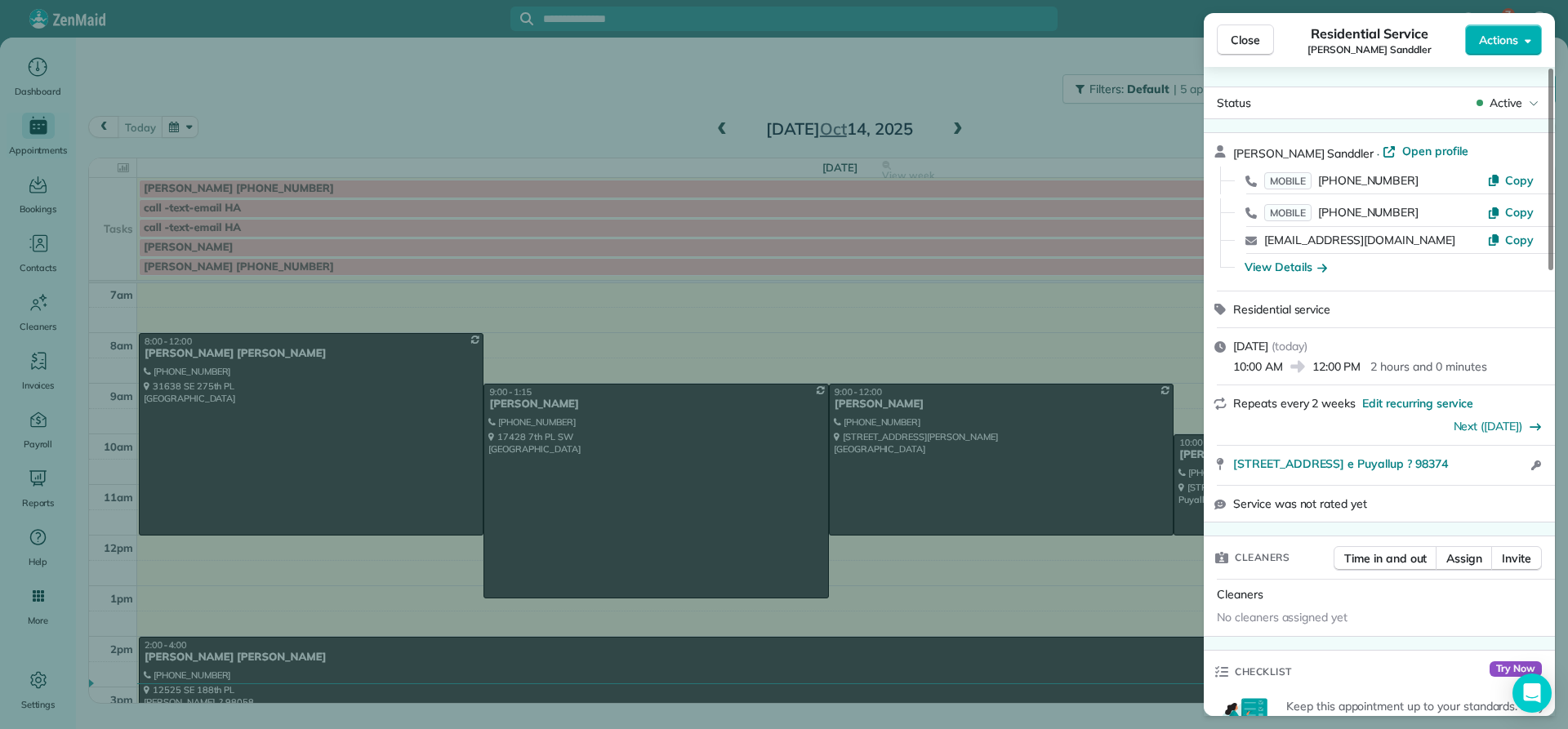
drag, startPoint x: 1323, startPoint y: 146, endPoint x: 1230, endPoint y: 148, distance: 93.0
click at [1230, 148] on div "[PERSON_NAME] Sanddler · Open profile MOBILE [PHONE_NUMBER] Copy MOBILE [PHONE_…" at bounding box center [1378, 212] width 351 height 157
copy span "[PERSON_NAME]"
click at [1306, 268] on div "View Details" at bounding box center [1285, 267] width 82 height 16
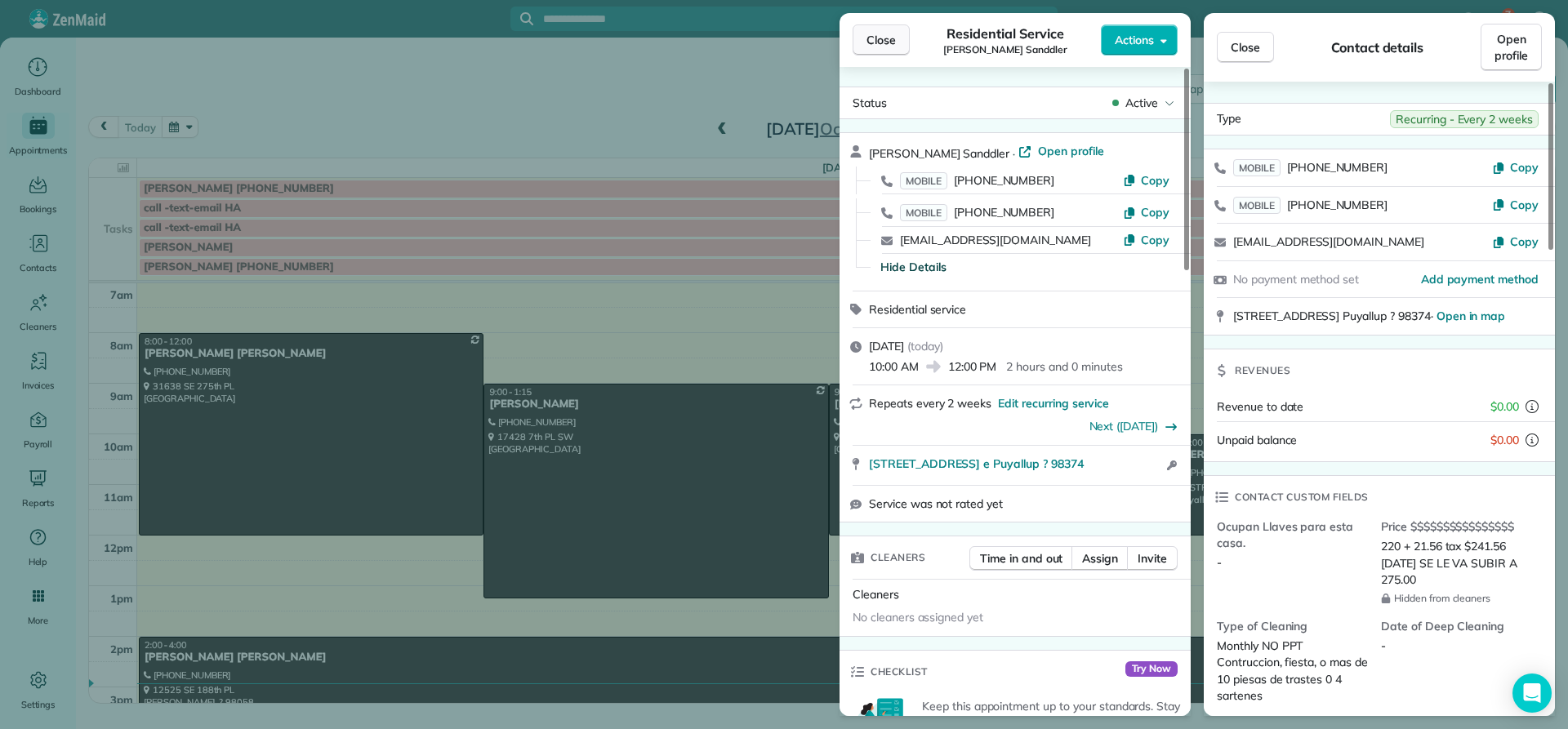
click at [882, 44] on span "Close" at bounding box center [881, 40] width 29 height 16
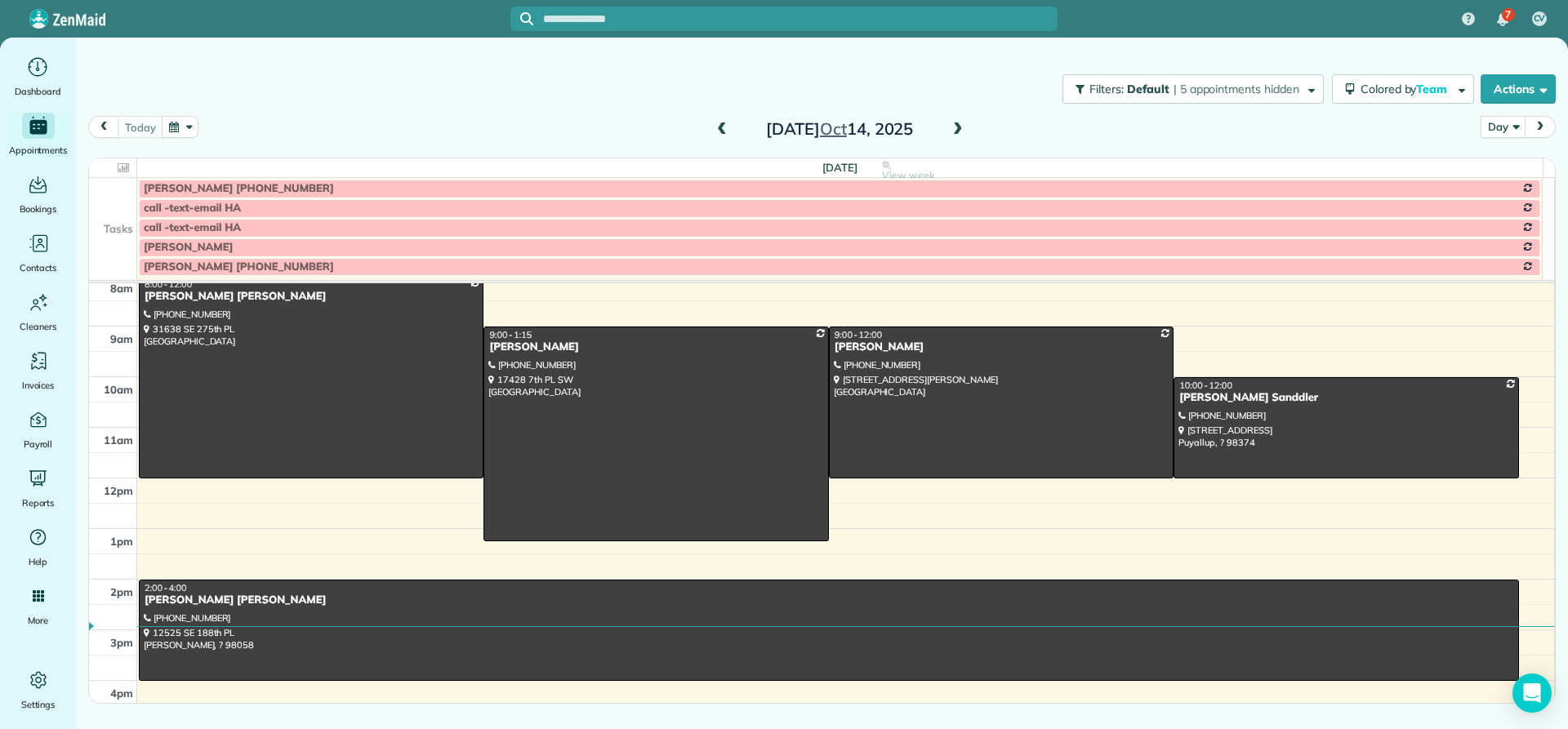
scroll to position [234, 0]
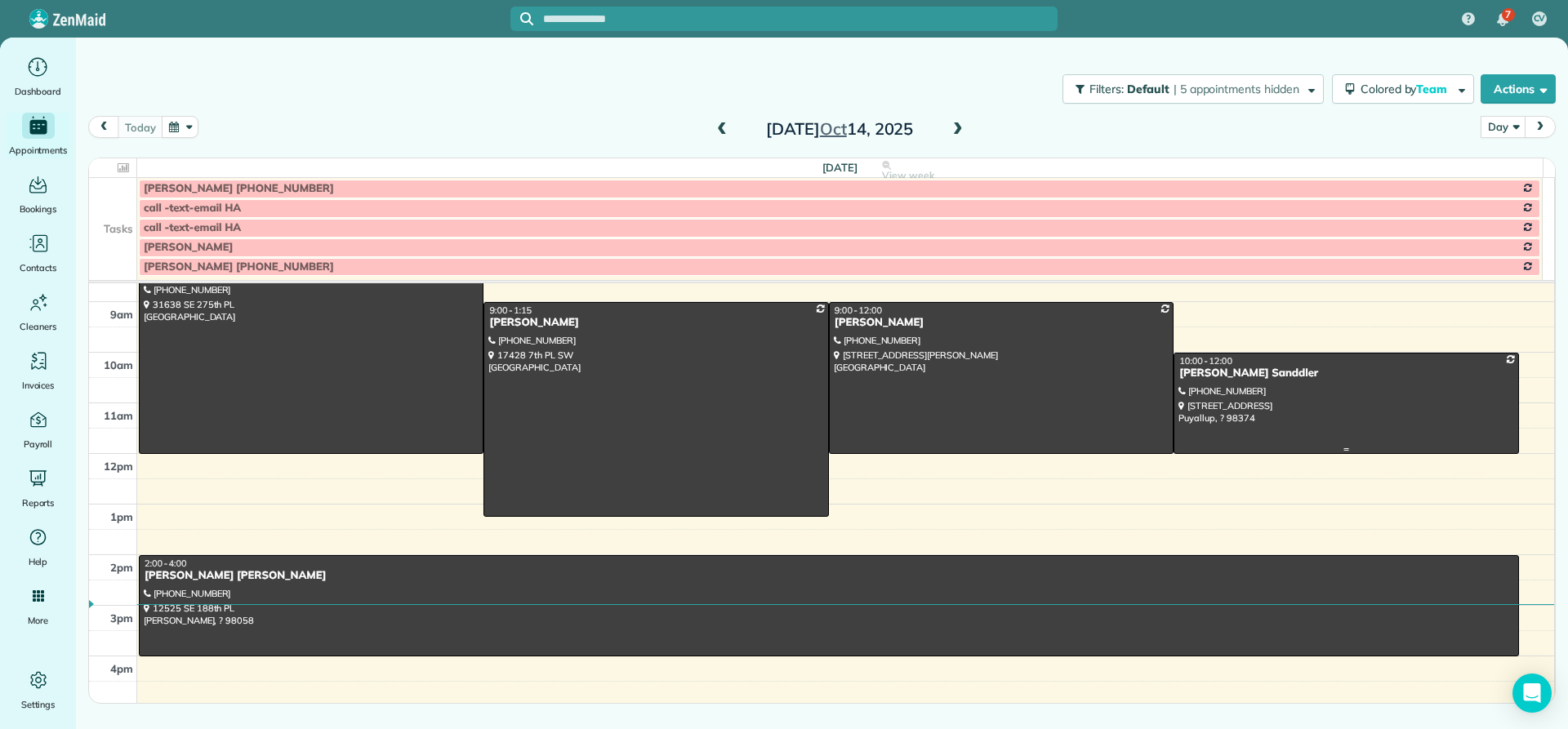
click at [1220, 369] on div "[PERSON_NAME] Sanddler" at bounding box center [1345, 374] width 335 height 14
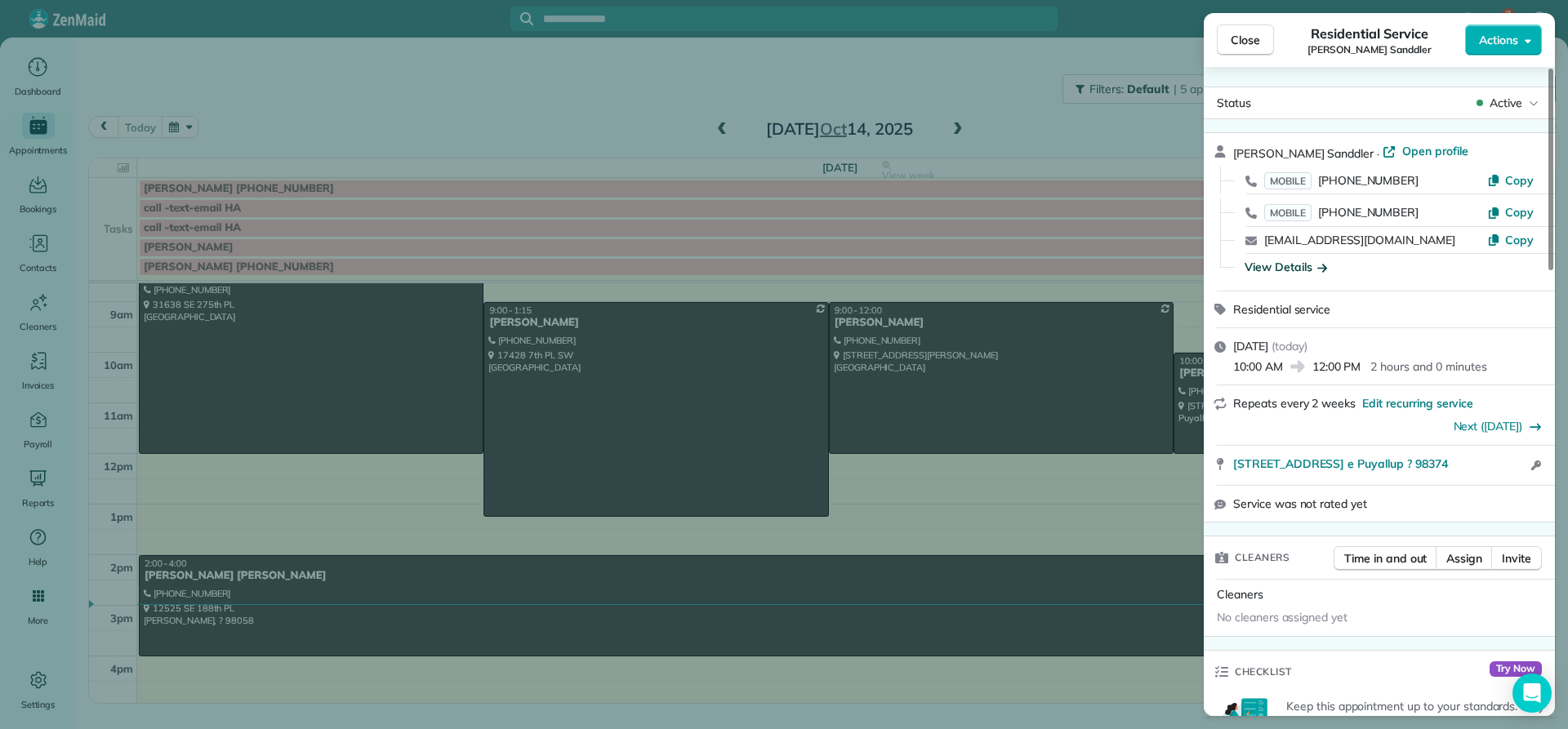
click at [1278, 268] on div "View Details" at bounding box center [1285, 267] width 82 height 16
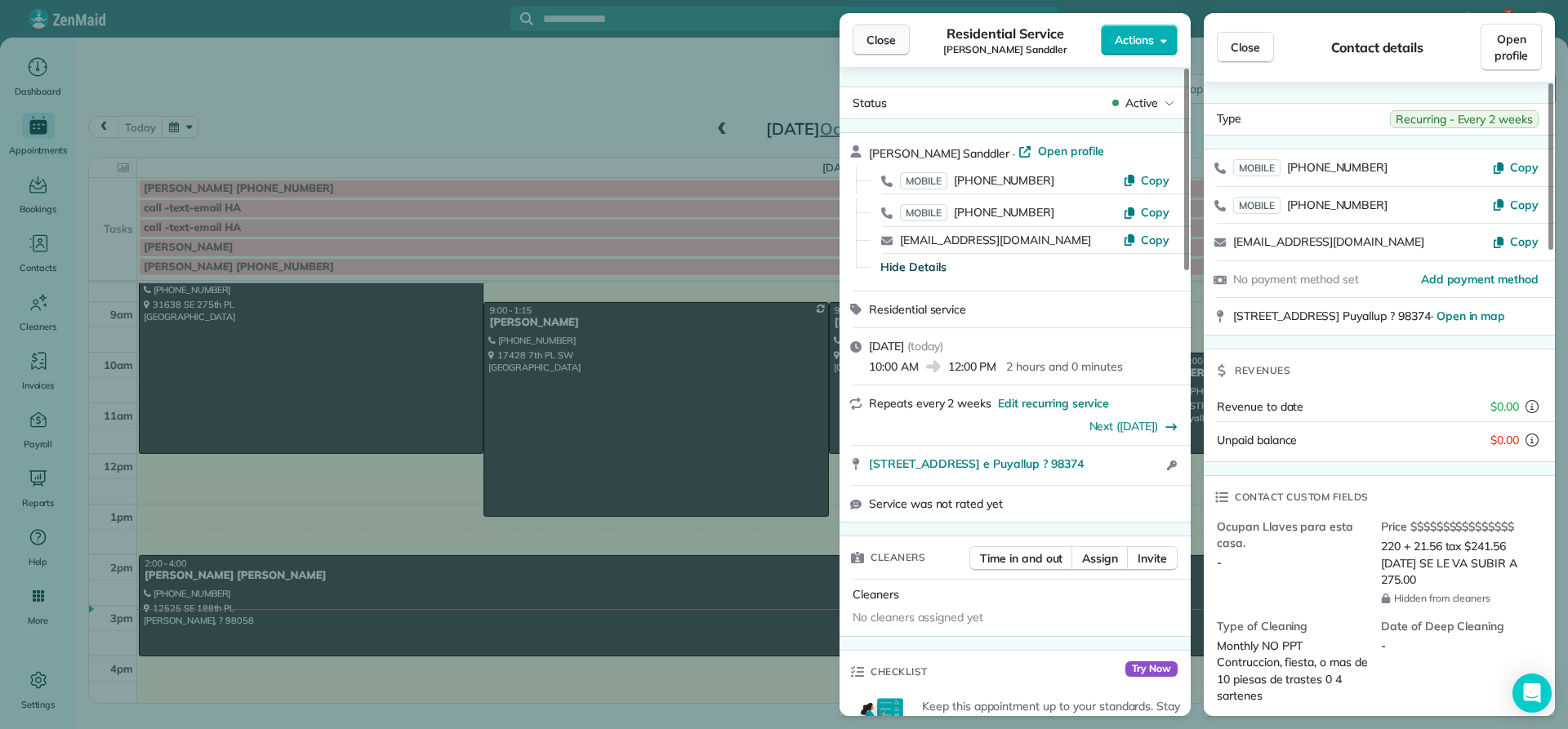
click at [875, 33] on span "Close" at bounding box center [881, 40] width 29 height 16
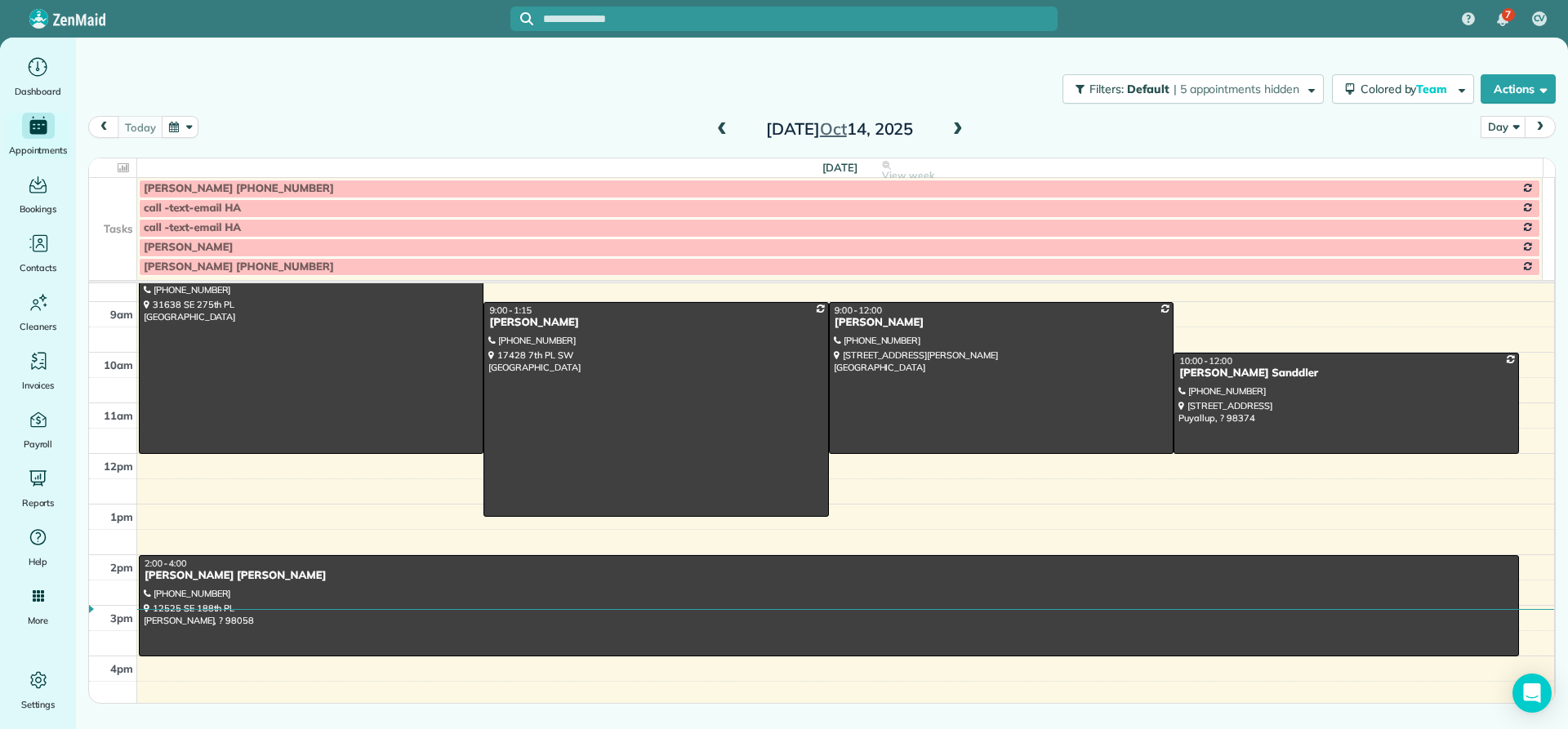
click at [957, 132] on span at bounding box center [958, 130] width 18 height 15
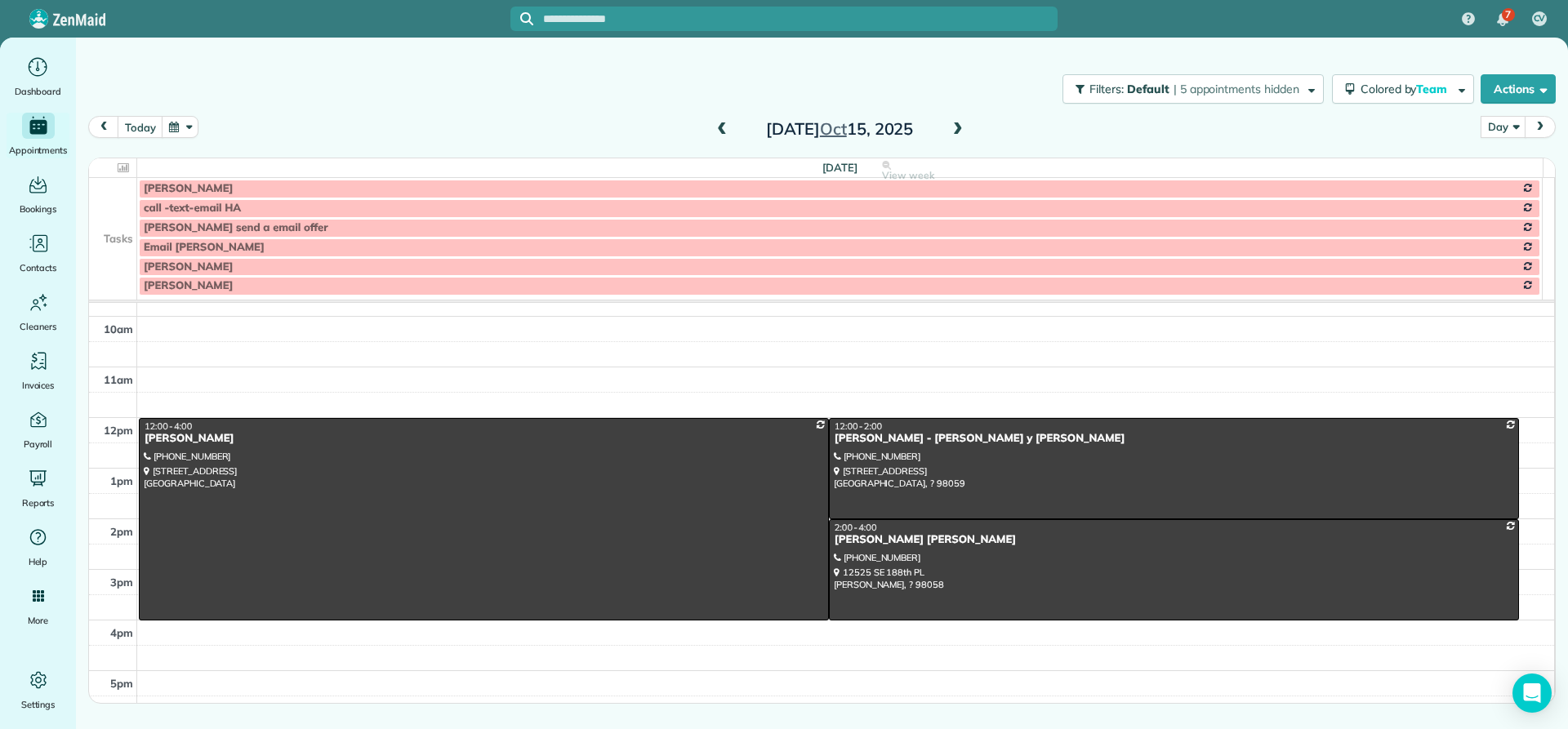
scroll to position [316, 0]
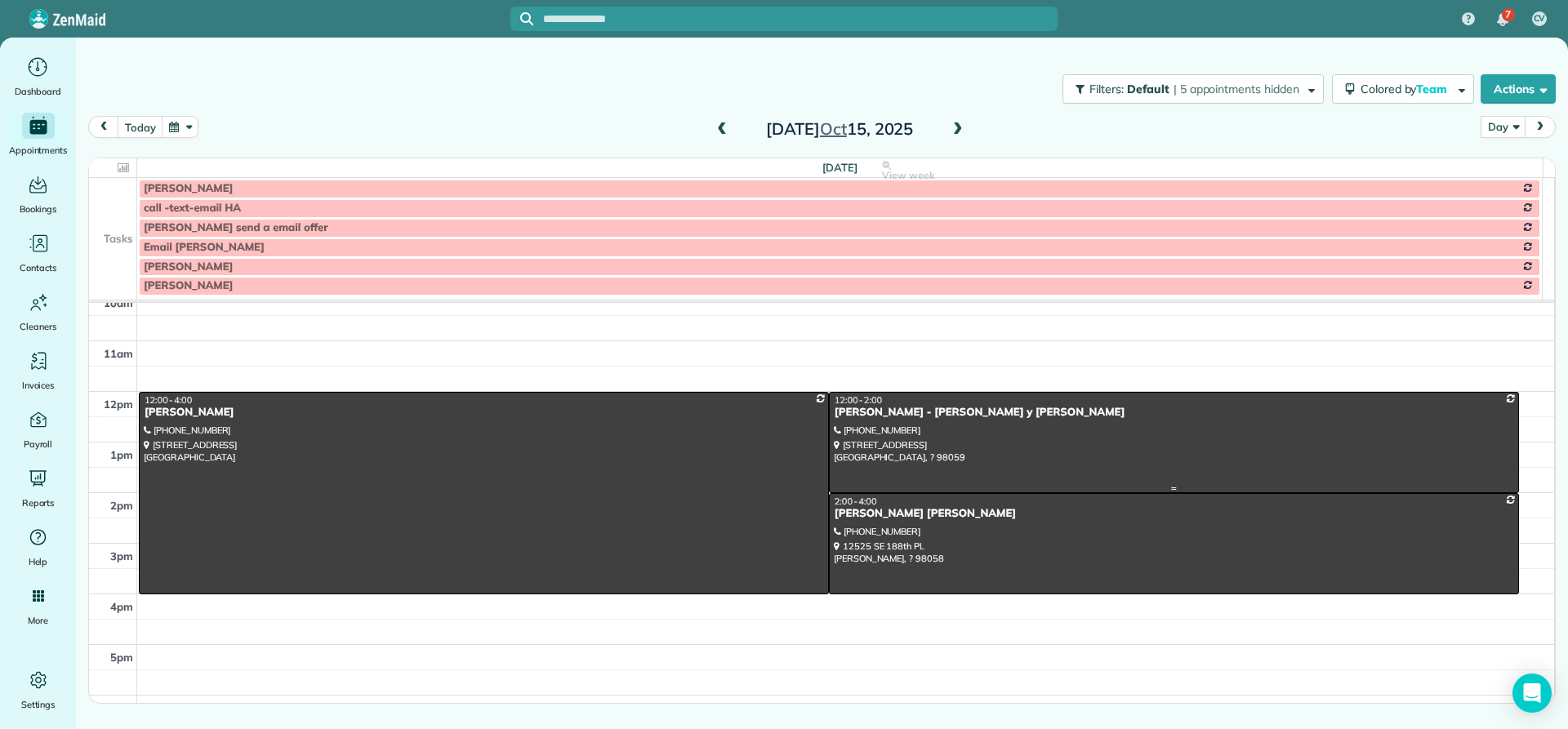
click at [867, 416] on div "[PERSON_NAME] - [PERSON_NAME] y [PERSON_NAME]" at bounding box center [1174, 413] width 680 height 14
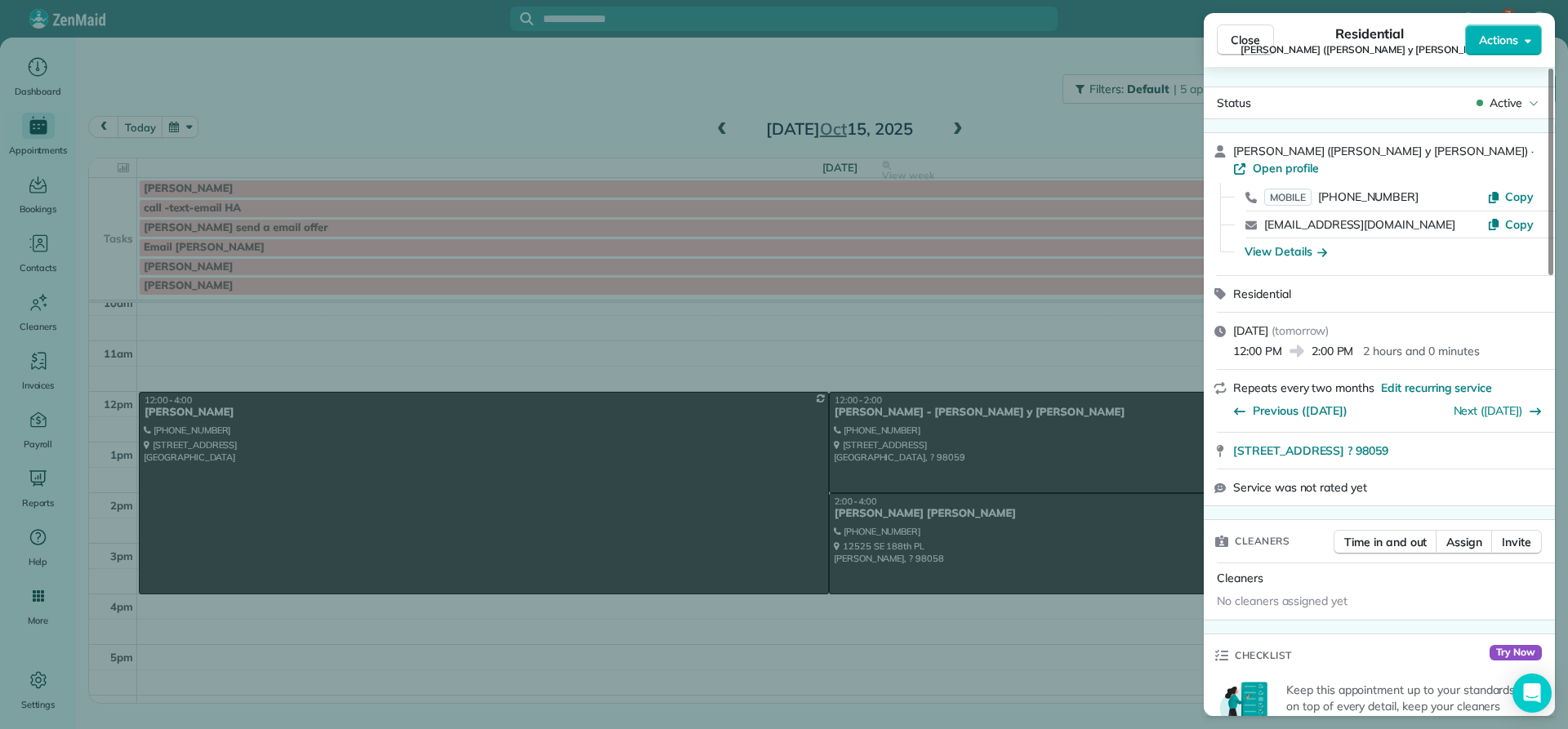
drag, startPoint x: 1295, startPoint y: 148, endPoint x: 1231, endPoint y: 146, distance: 64.0
click at [1231, 146] on div "[PERSON_NAME] ([PERSON_NAME] y [PERSON_NAME]) · Open profile MOBILE [PHONE_NUMB…" at bounding box center [1378, 204] width 351 height 142
copy span "[PERSON_NAME]"
click at [1291, 243] on div "View Details" at bounding box center [1285, 251] width 82 height 16
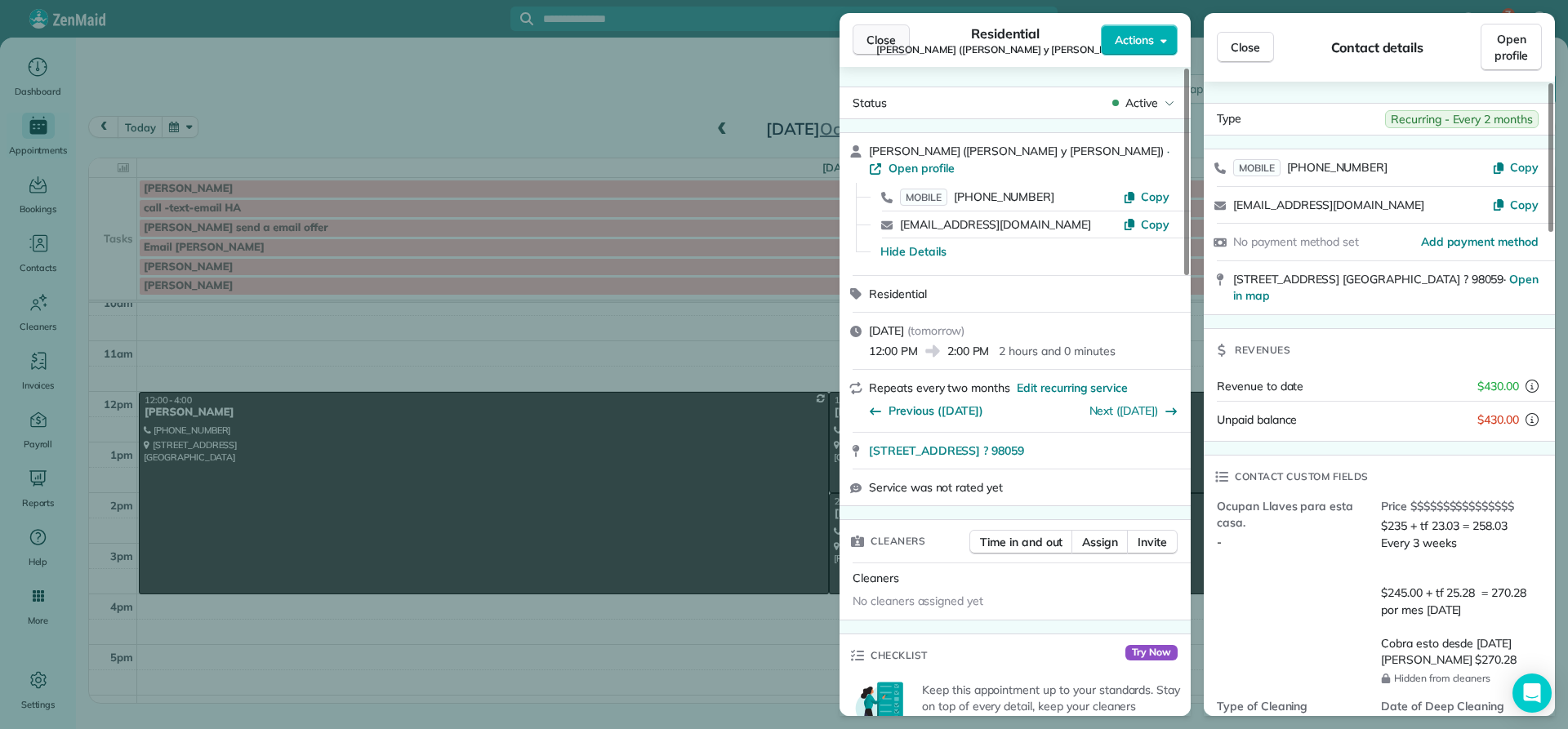
click at [878, 36] on span "Close" at bounding box center [881, 40] width 29 height 16
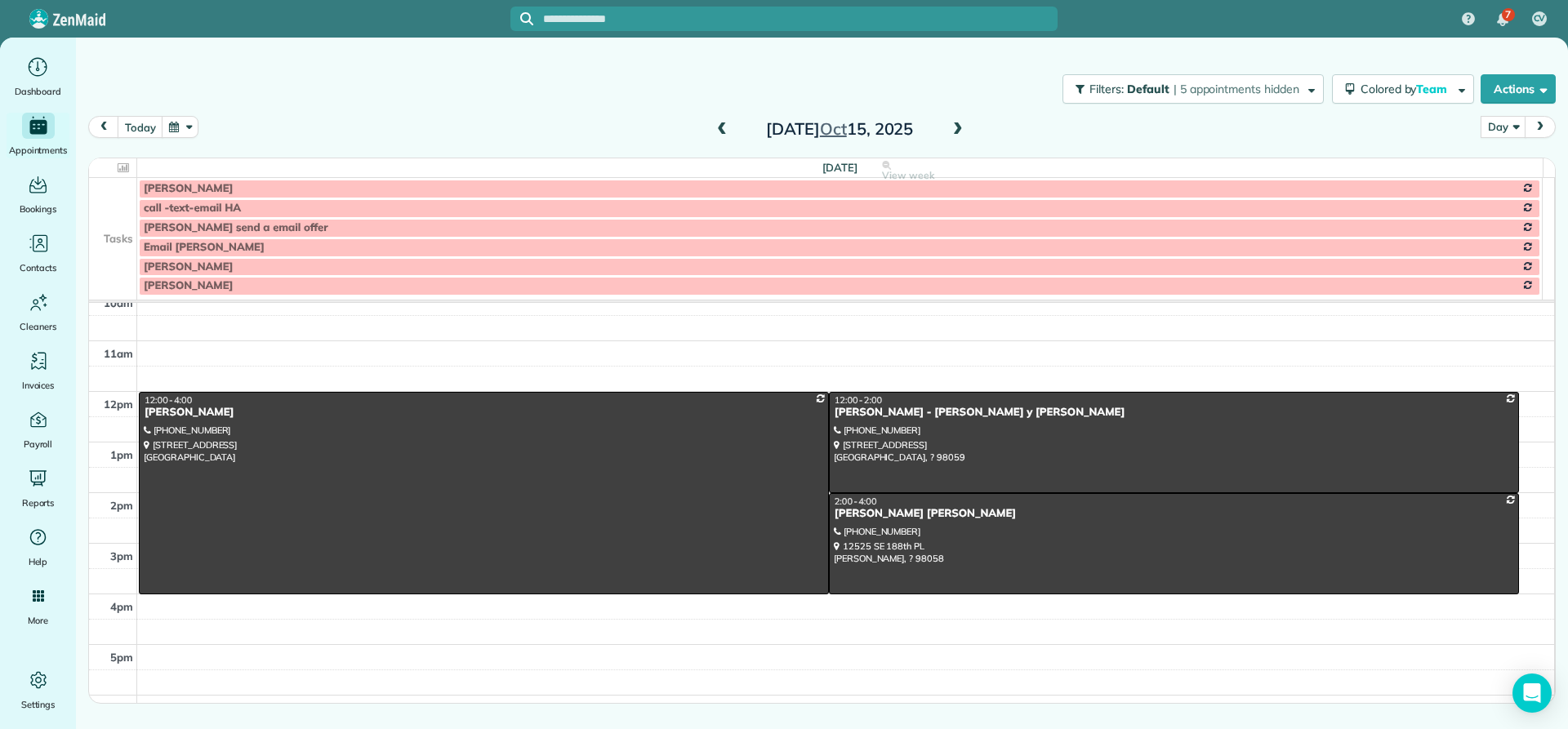
click at [958, 130] on span at bounding box center [958, 130] width 18 height 15
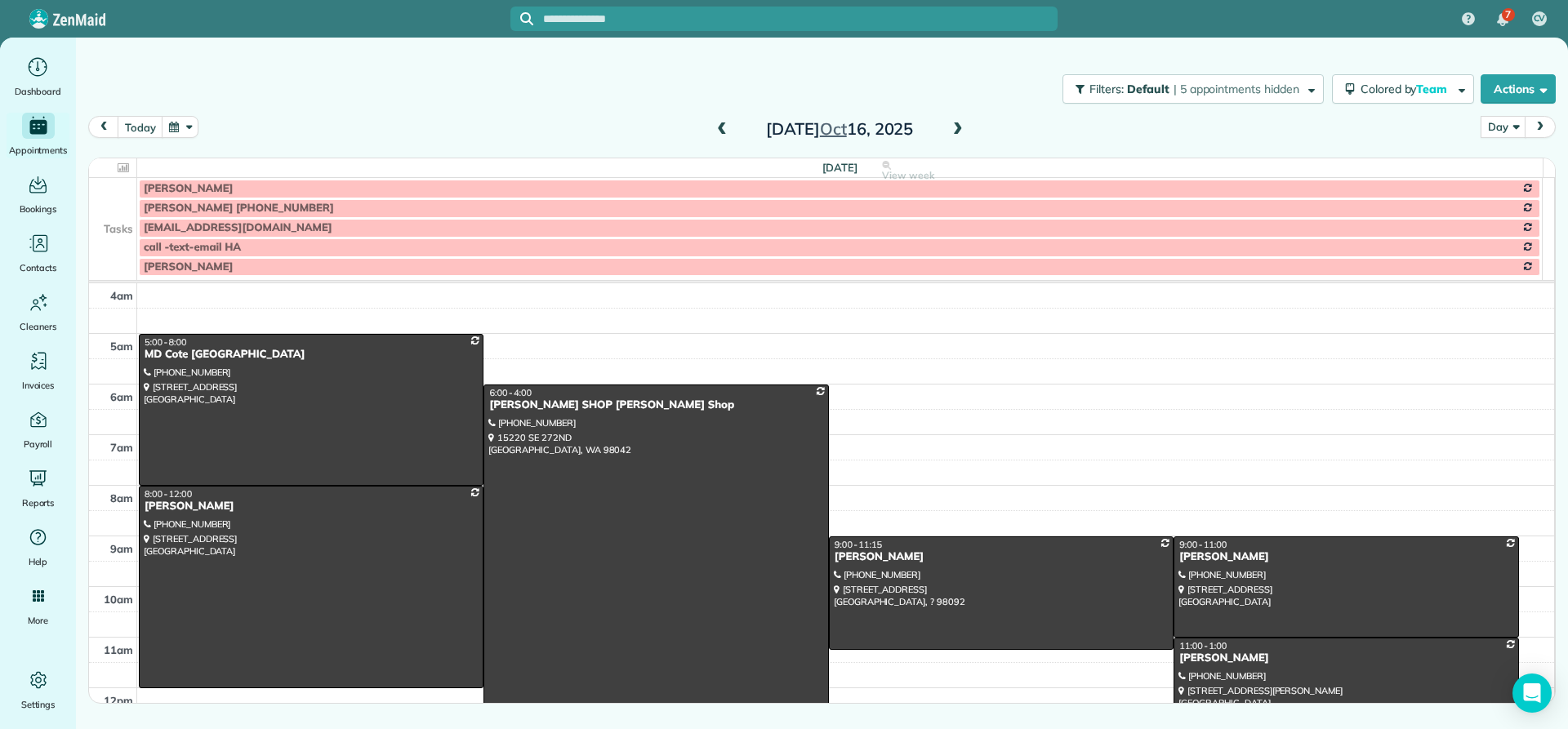
click at [960, 132] on span at bounding box center [958, 130] width 18 height 15
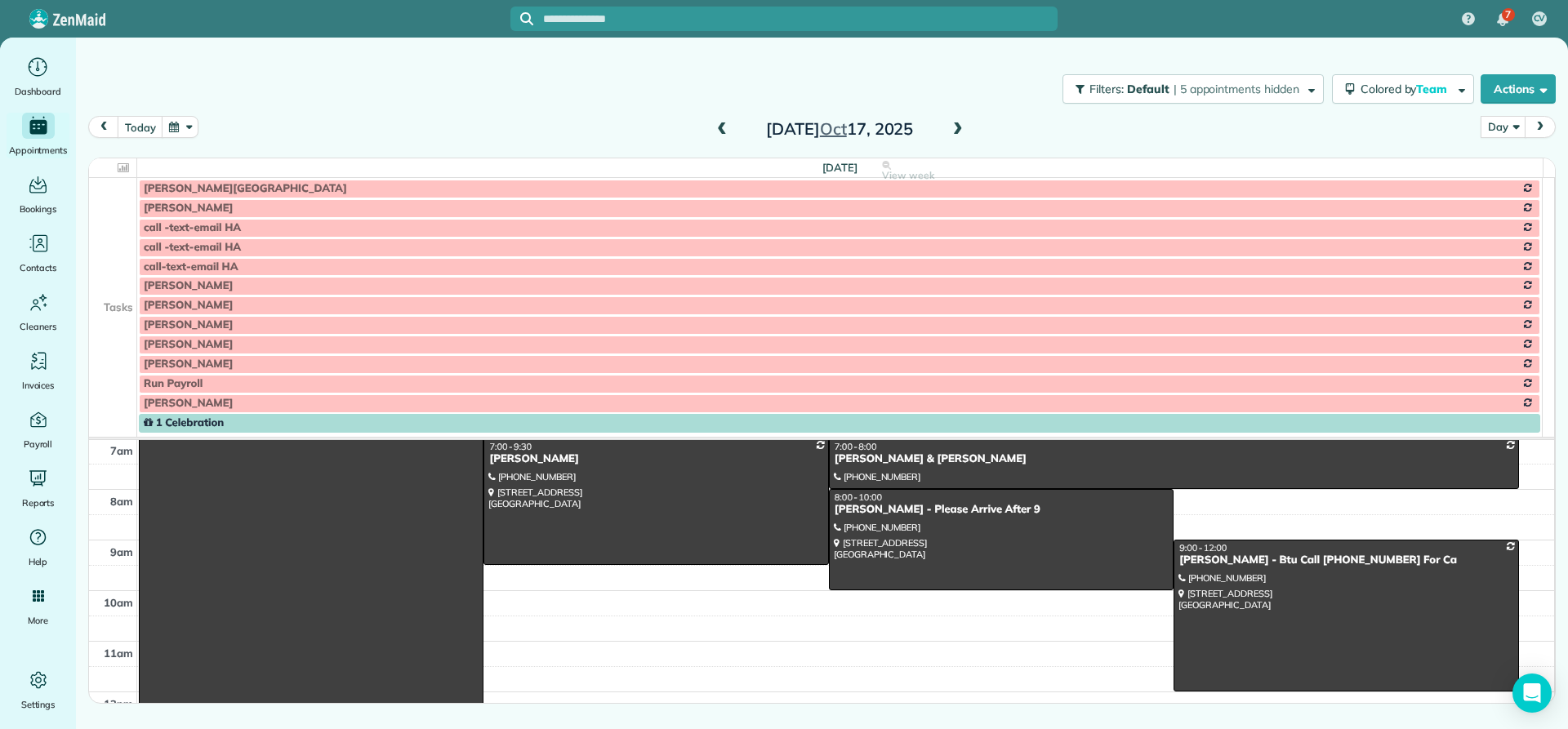
click at [724, 131] on span at bounding box center [722, 130] width 18 height 15
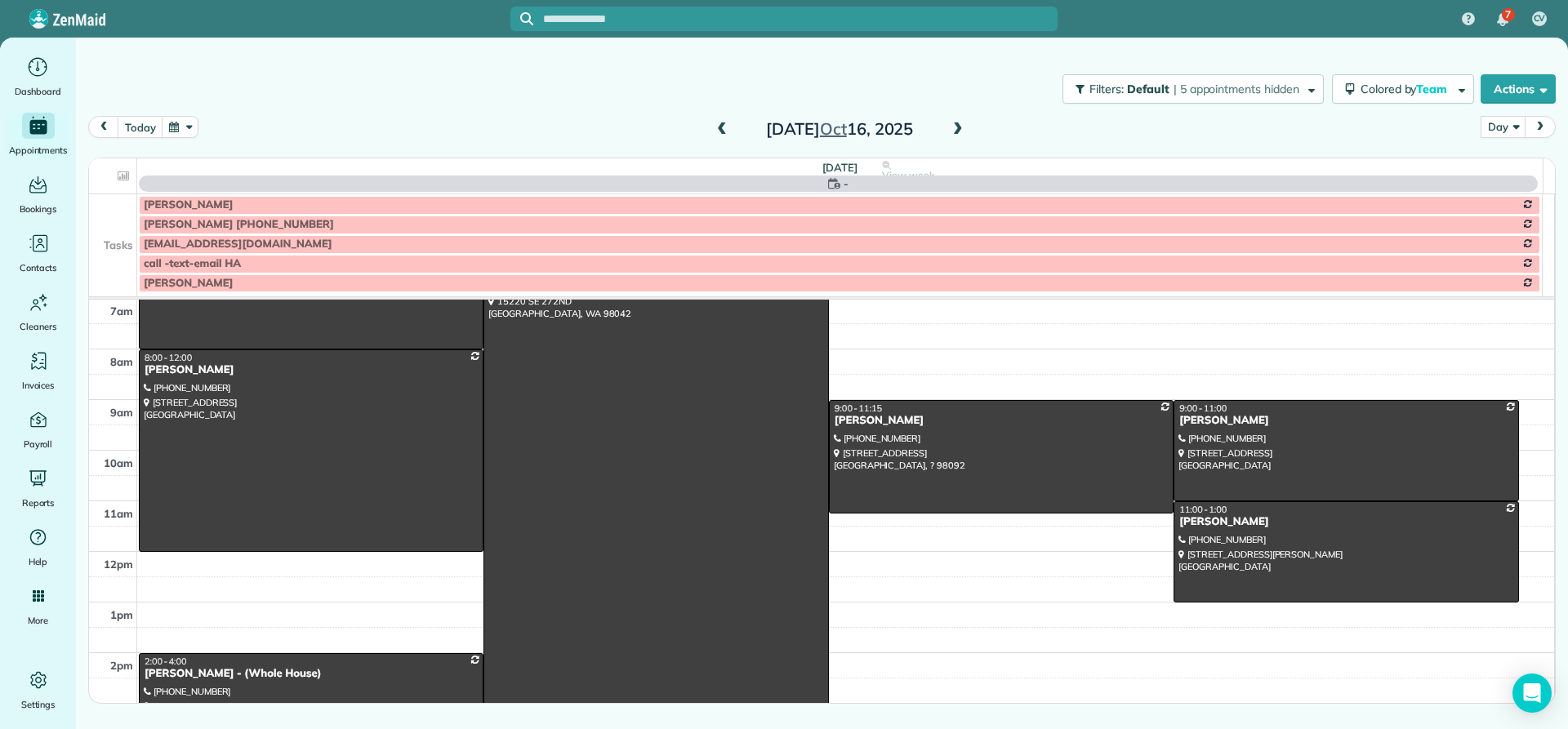
click at [724, 131] on span at bounding box center [722, 130] width 18 height 15
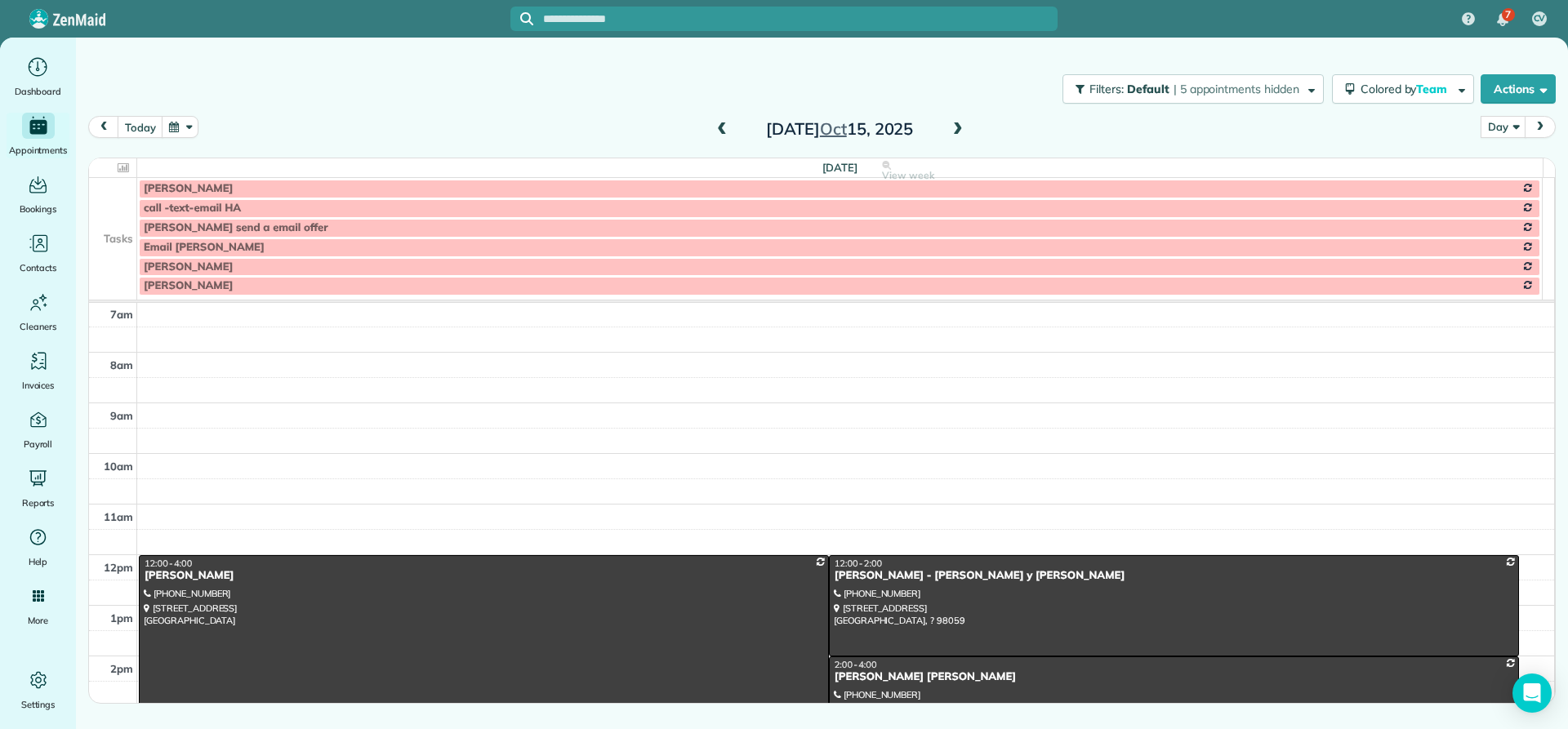
click at [724, 131] on span at bounding box center [722, 130] width 18 height 15
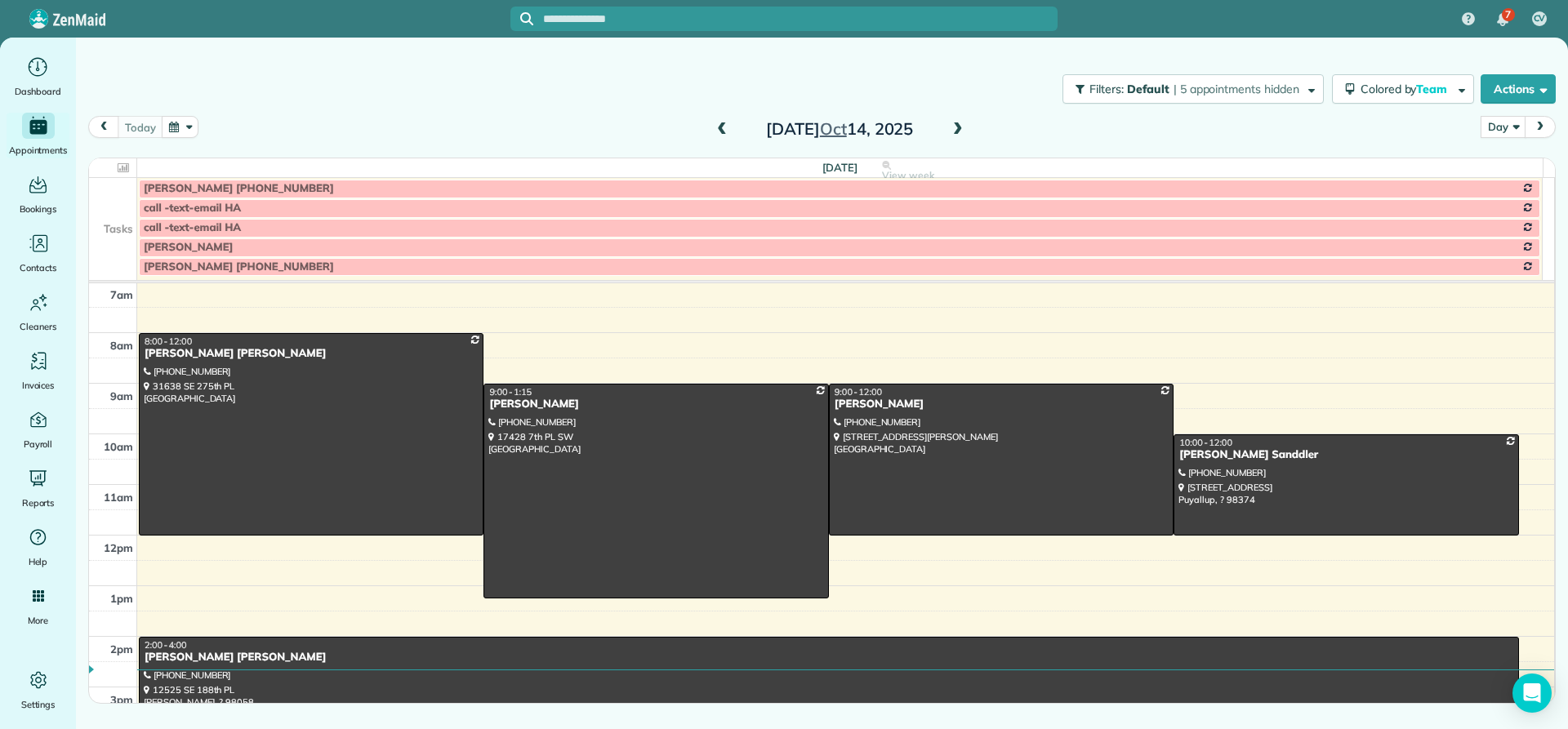
click at [724, 131] on span at bounding box center [722, 130] width 18 height 15
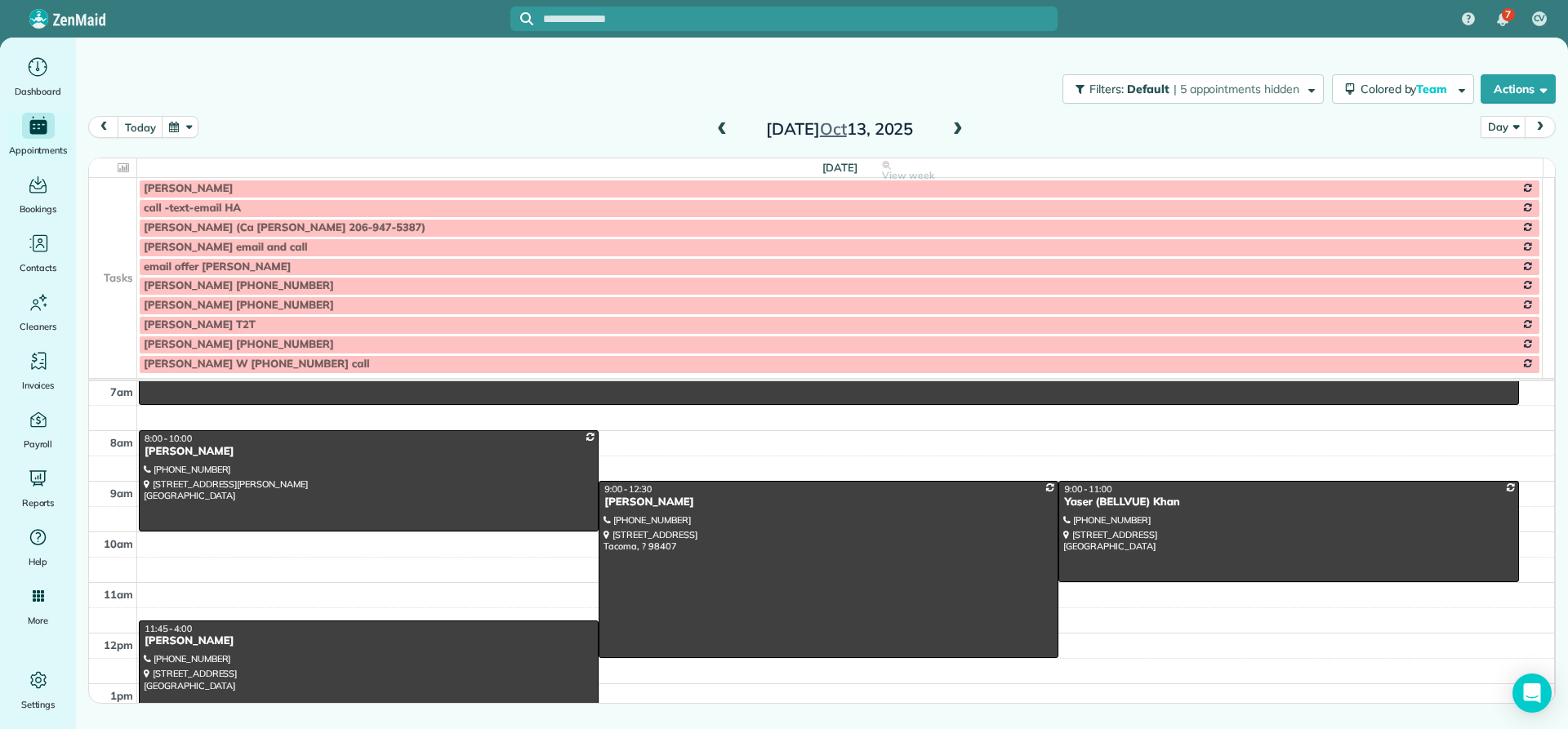
click at [724, 131] on span at bounding box center [722, 130] width 18 height 15
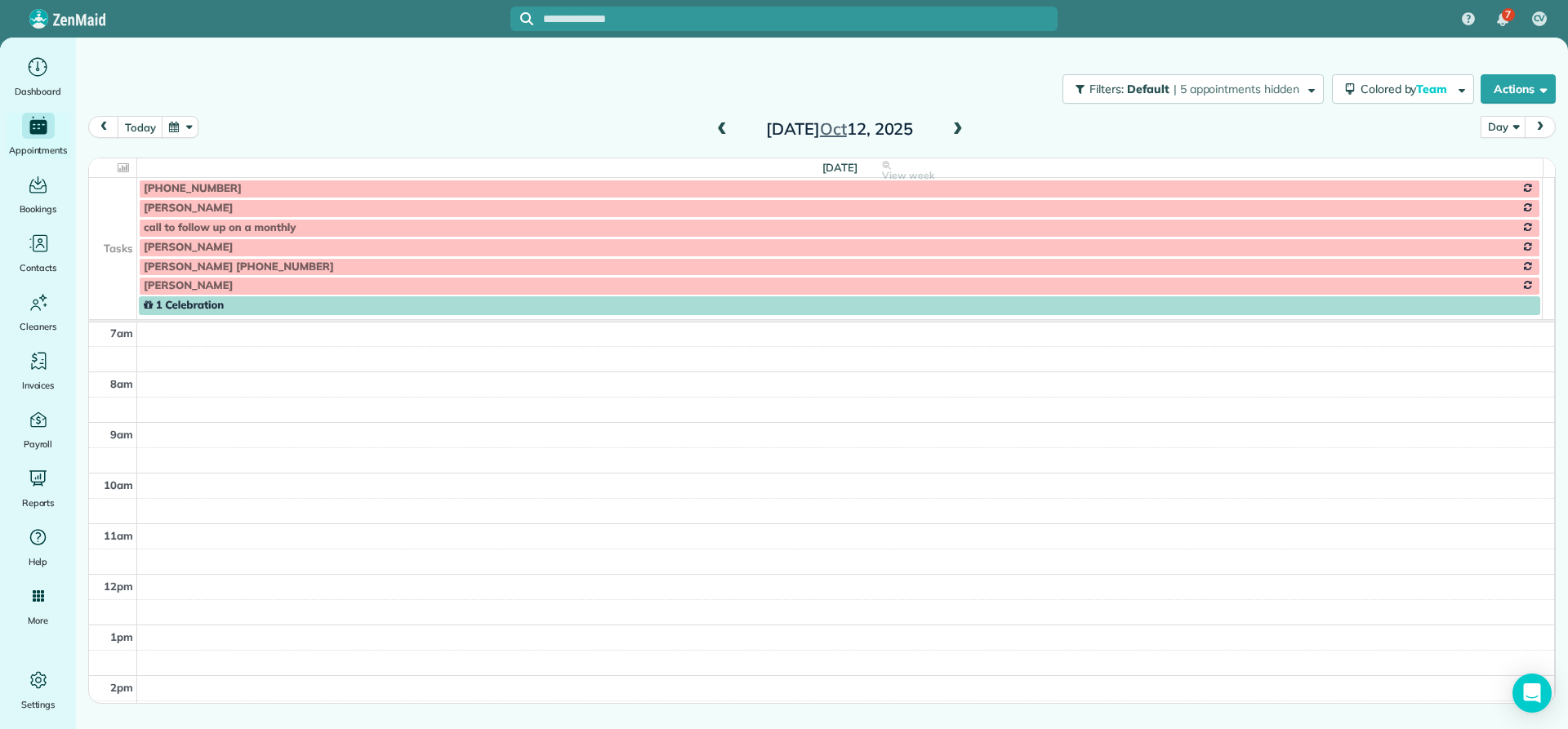
click at [724, 131] on span at bounding box center [722, 130] width 18 height 15
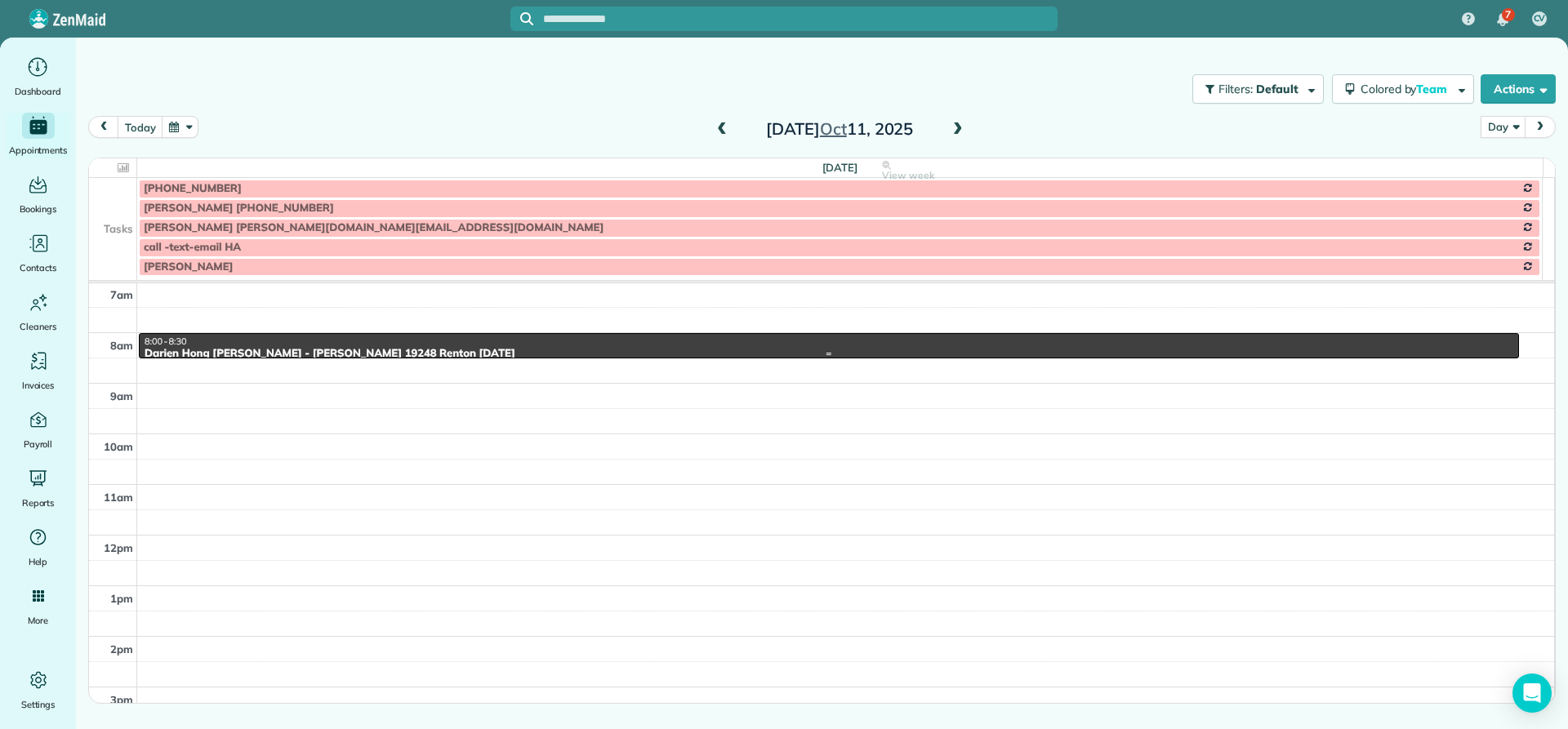
click at [186, 349] on div "Darien Hong [PERSON_NAME] - [PERSON_NAME] 19248 Renton [DATE]" at bounding box center [829, 354] width 1370 height 14
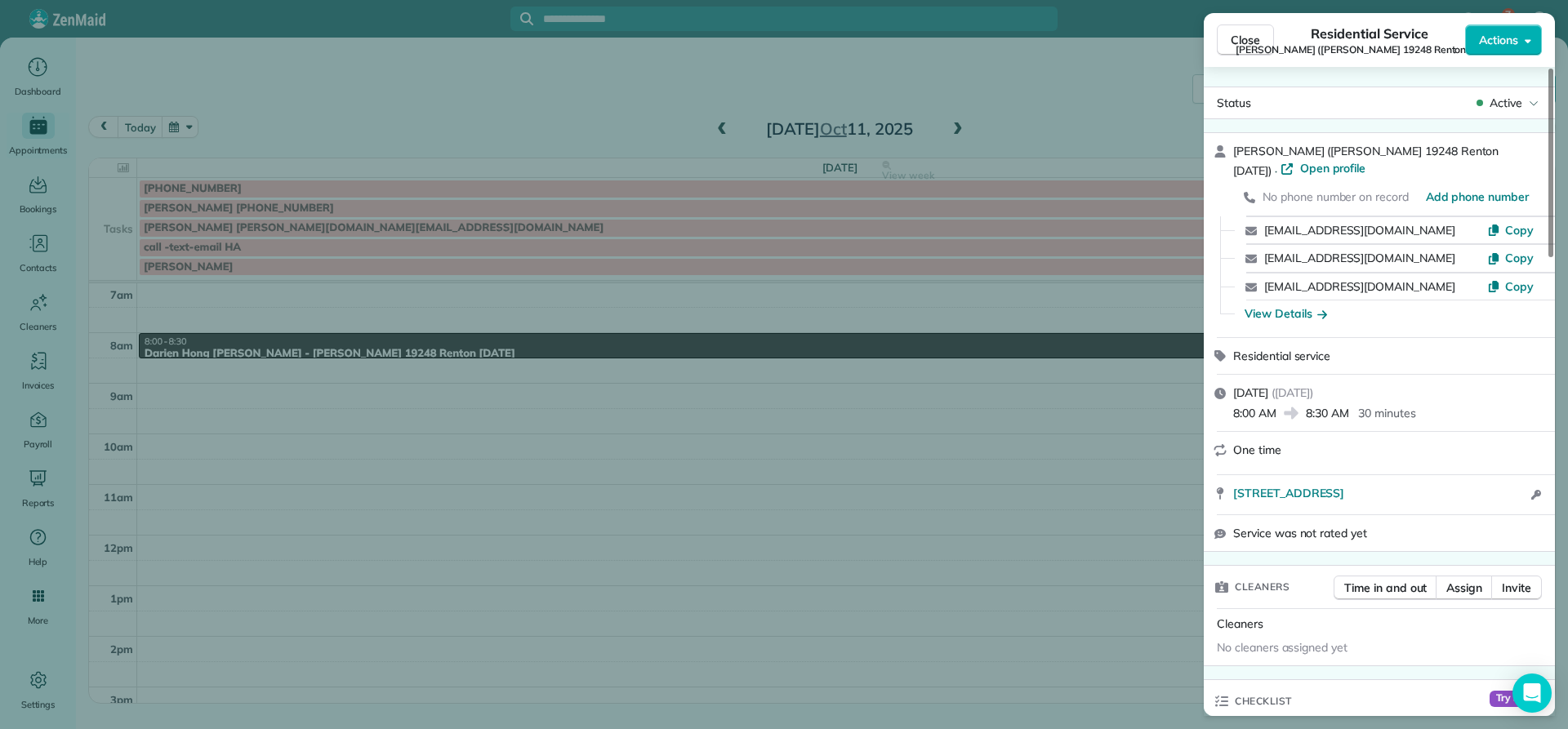
drag, startPoint x: 1425, startPoint y: 151, endPoint x: 1224, endPoint y: 142, distance: 201.2
click at [1224, 142] on div "[PERSON_NAME] ([PERSON_NAME] 19248 Renton [DATE]) · Open profile No phone numbe…" at bounding box center [1378, 235] width 351 height 204
copy span "[PERSON_NAME] ([PERSON_NAME]"
click at [1239, 37] on span "Close" at bounding box center [1245, 40] width 29 height 16
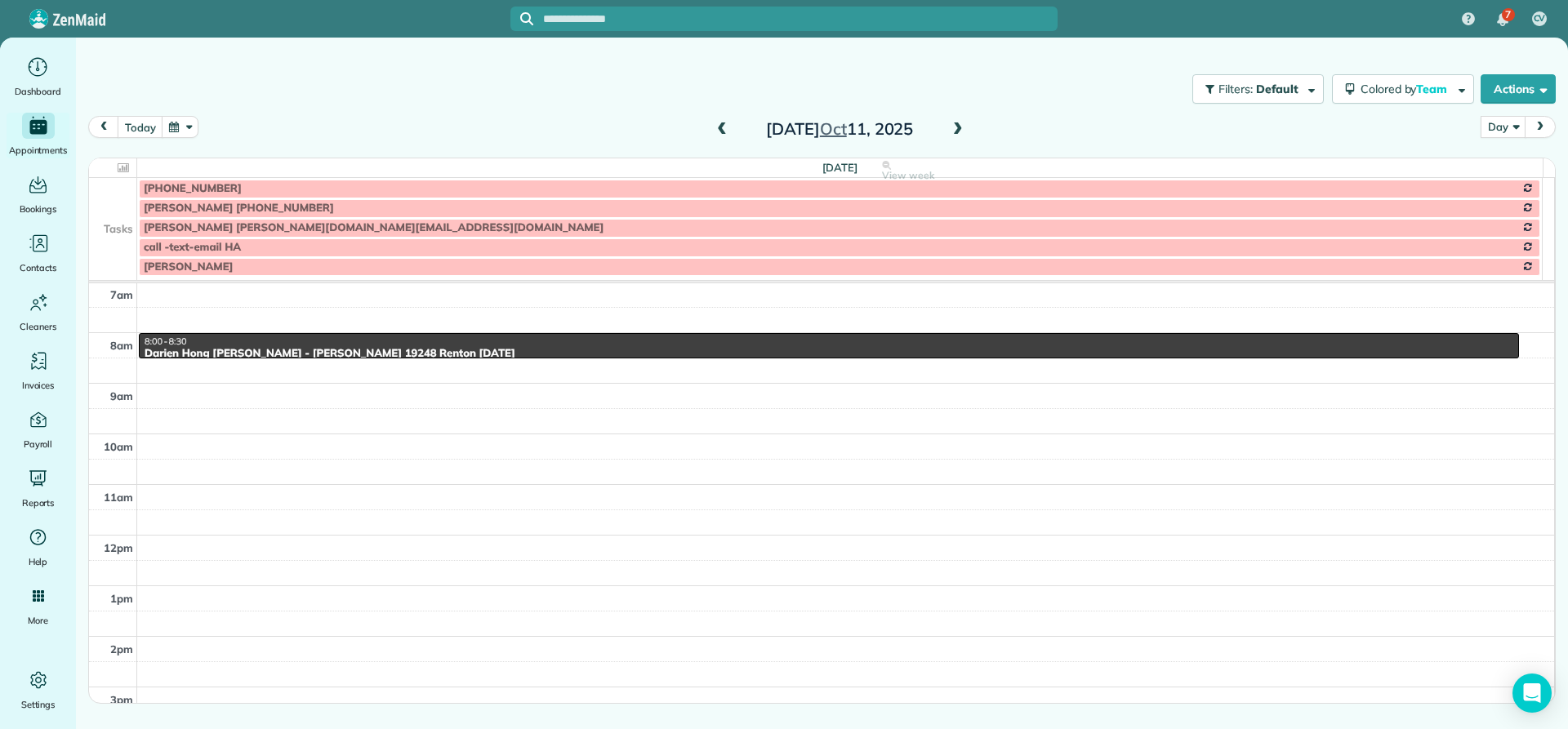
click at [960, 133] on span at bounding box center [958, 130] width 18 height 15
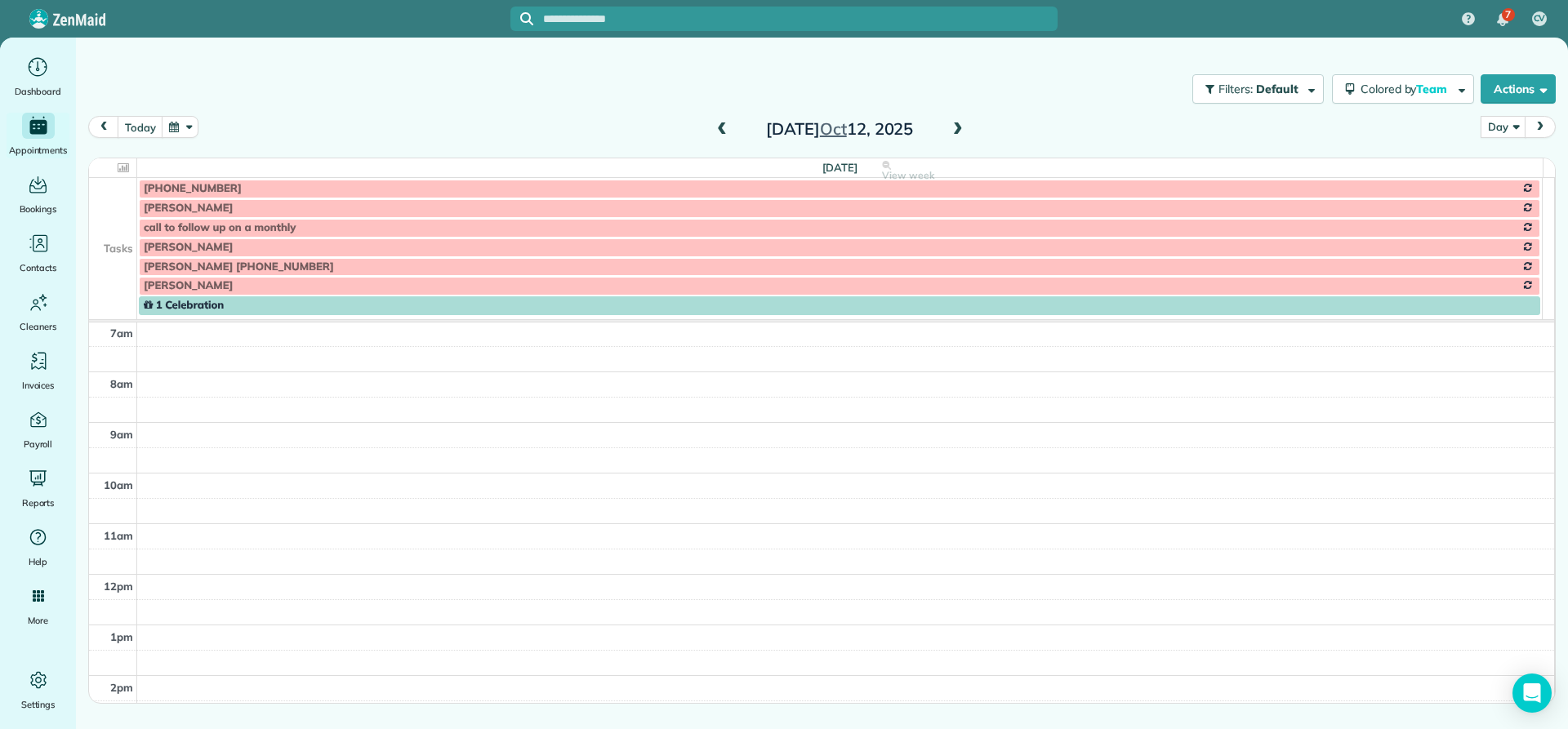
click at [960, 133] on span at bounding box center [958, 130] width 18 height 15
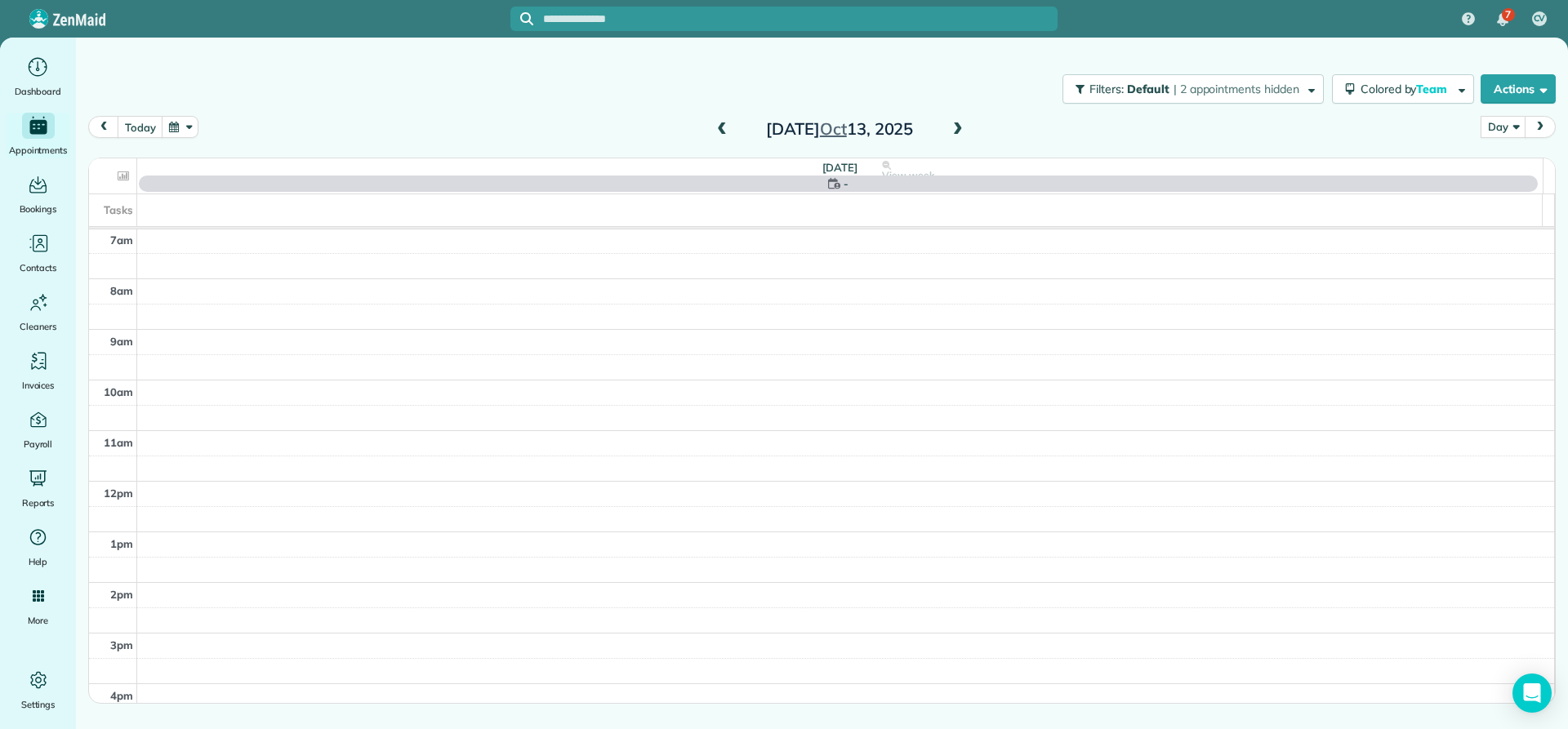
click at [960, 133] on span at bounding box center [958, 130] width 18 height 15
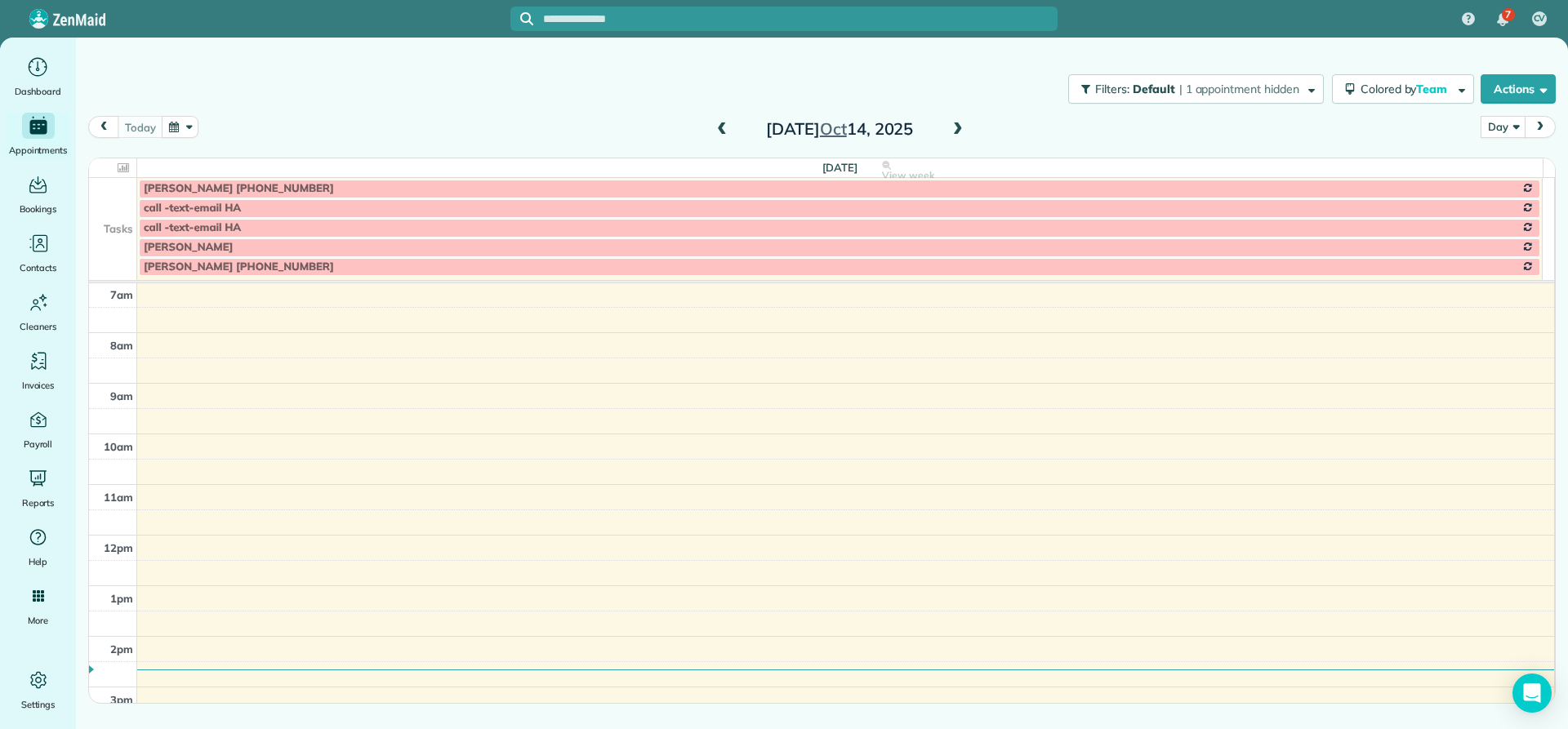
click at [723, 135] on span at bounding box center [722, 130] width 18 height 15
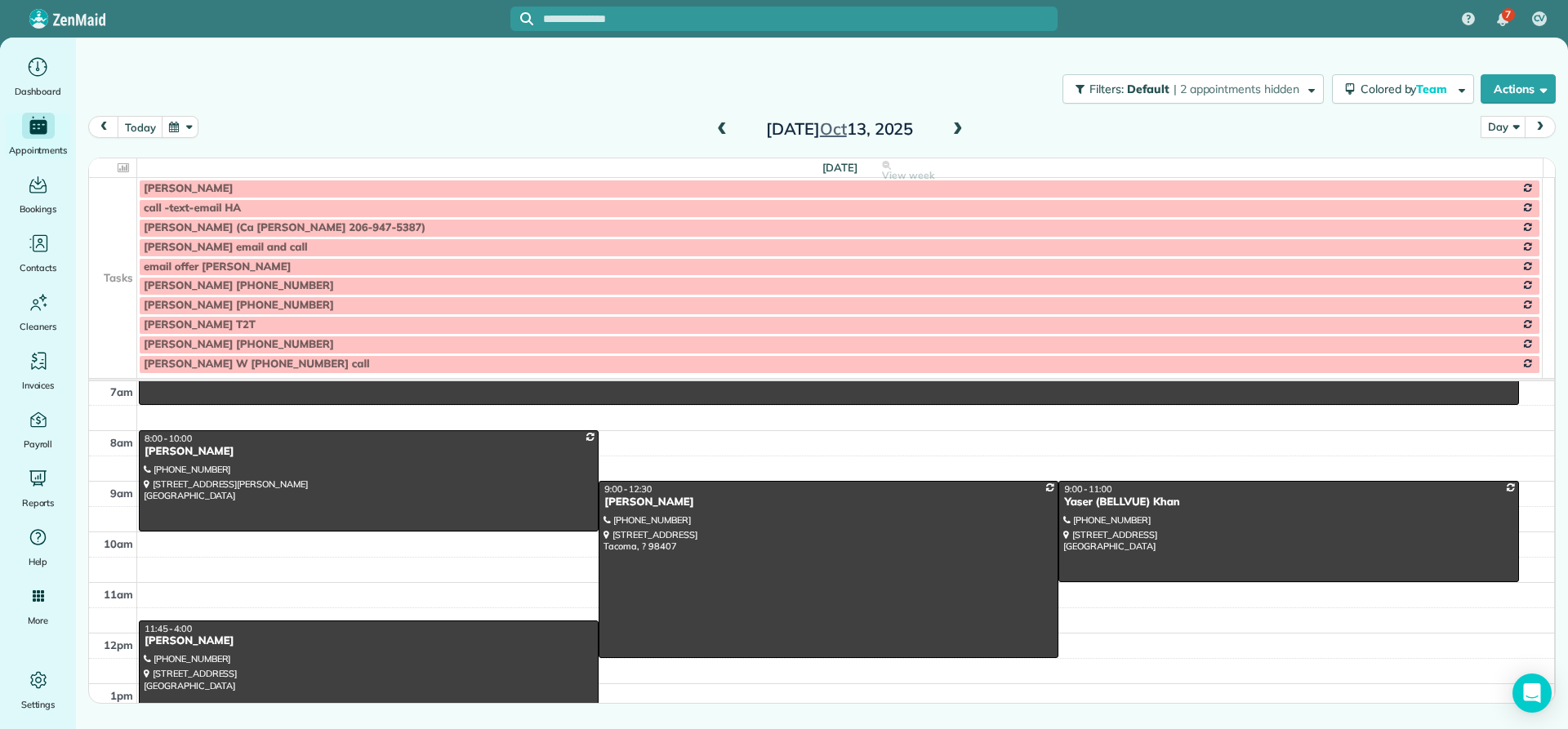
click at [193, 639] on div "[PERSON_NAME]" at bounding box center [368, 642] width 450 height 14
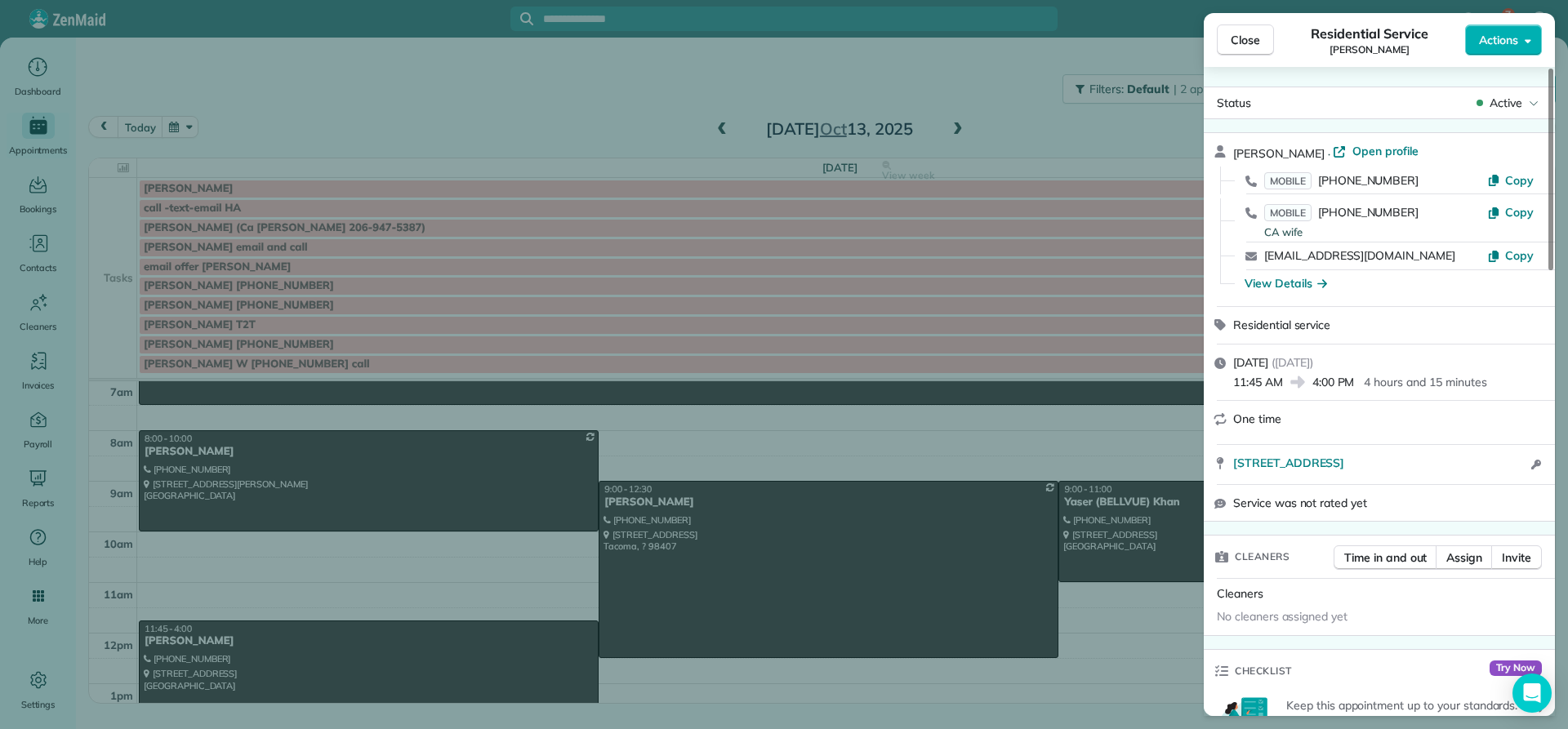
drag, startPoint x: 1304, startPoint y: 150, endPoint x: 1236, endPoint y: 156, distance: 68.3
click at [1229, 156] on div "[PERSON_NAME] · Open profile MOBILE [PHONE_NUMBER] Copy MOBILE [PHONE_NUMBER] C…" at bounding box center [1378, 220] width 351 height 173
copy span "[PERSON_NAME]"
click at [1254, 36] on span "Close" at bounding box center [1245, 40] width 29 height 16
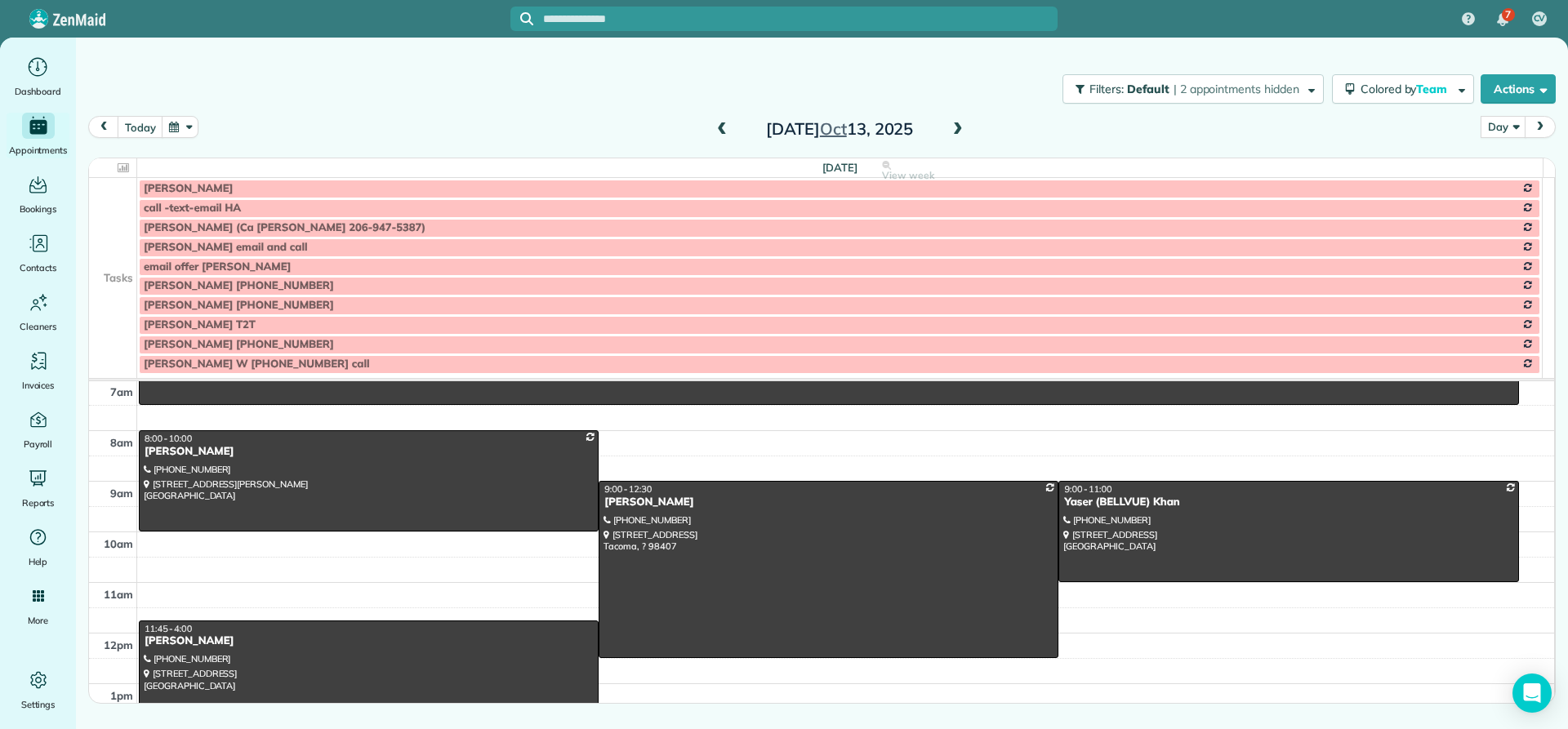
click at [721, 131] on span at bounding box center [722, 130] width 18 height 15
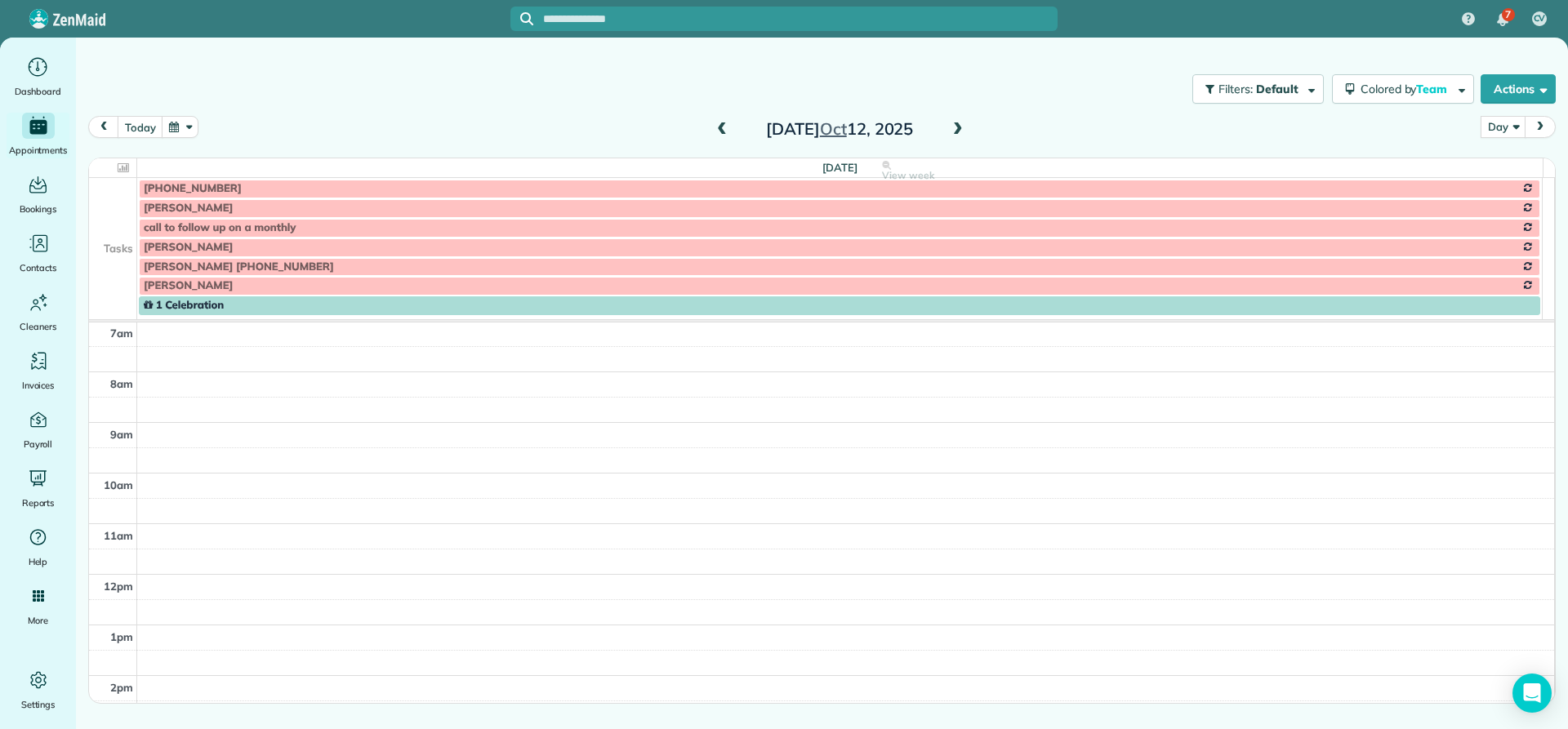
click at [720, 131] on span at bounding box center [722, 130] width 18 height 15
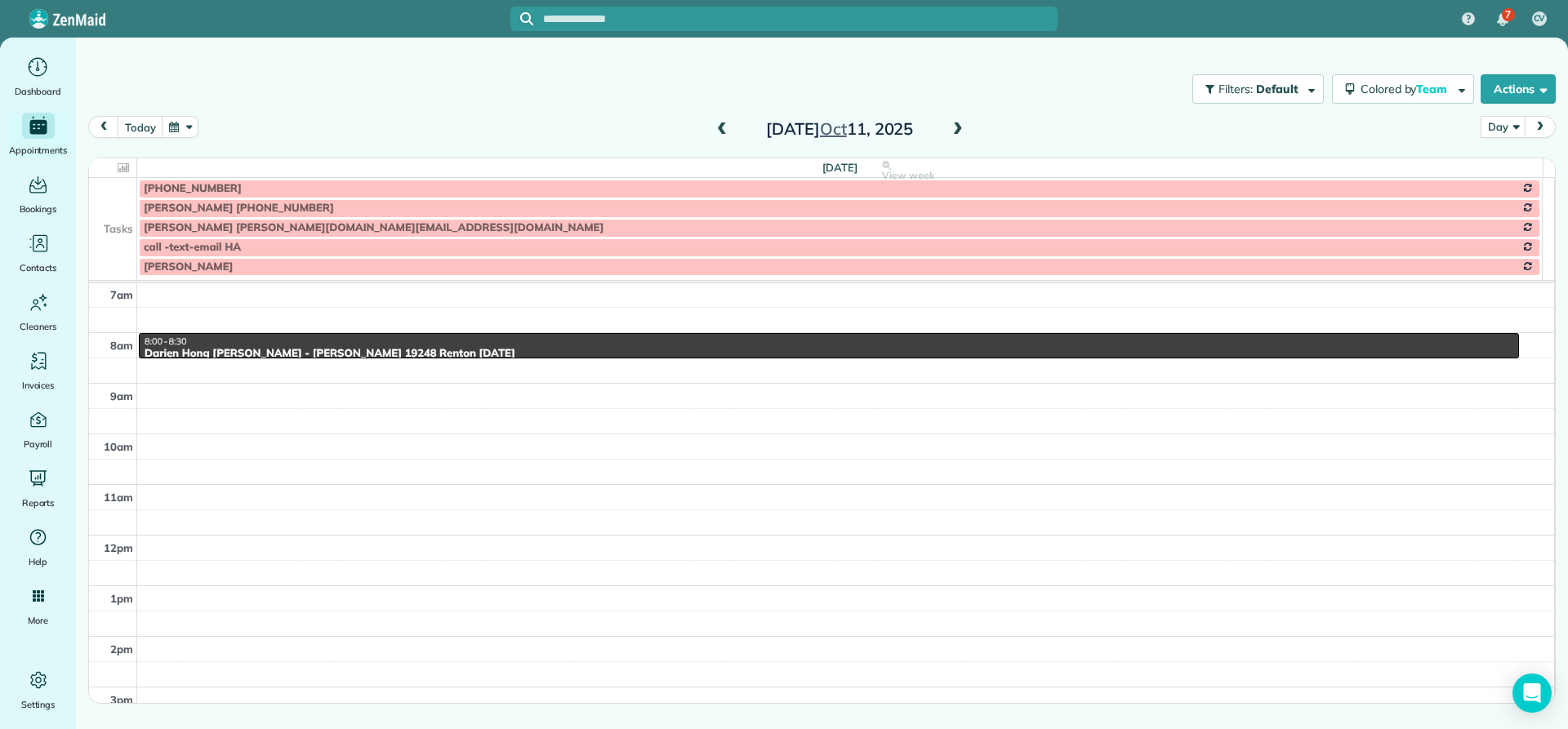
click at [720, 131] on span at bounding box center [722, 130] width 18 height 15
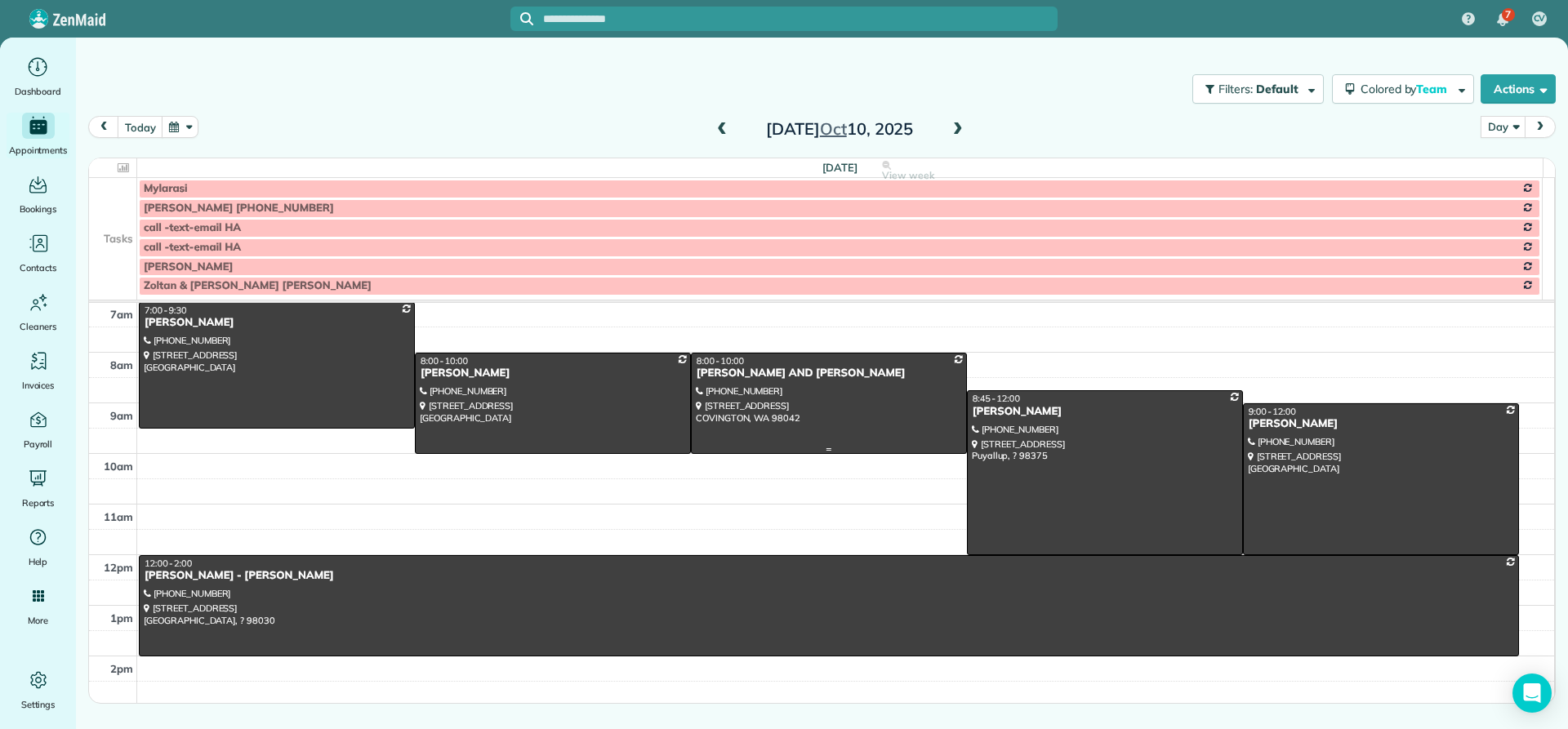
click at [721, 372] on div "[PERSON_NAME] AND [PERSON_NAME]" at bounding box center [829, 374] width 266 height 14
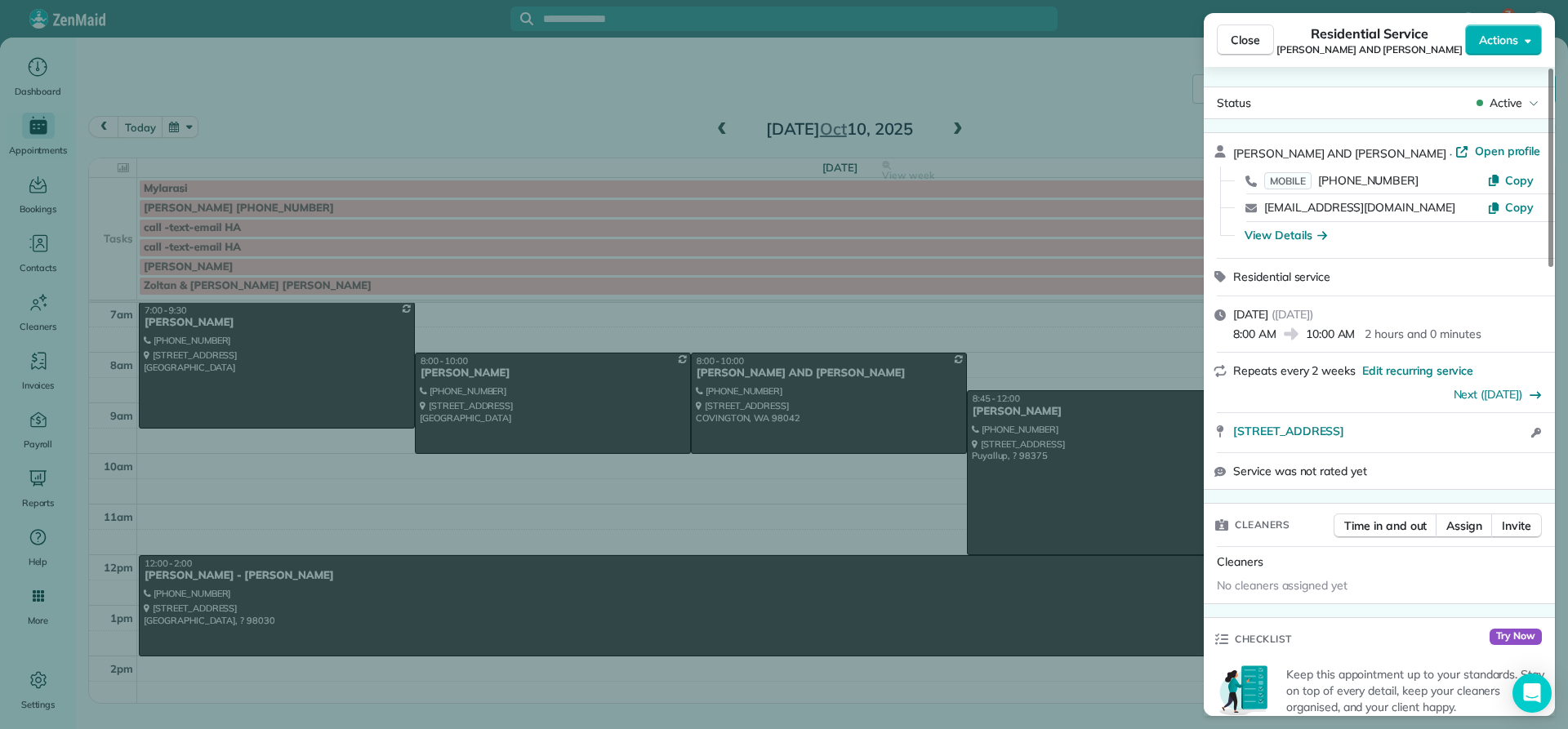
drag, startPoint x: 1383, startPoint y: 146, endPoint x: 1246, endPoint y: 148, distance: 137.0
click at [1235, 145] on div "[PERSON_NAME] AND [PERSON_NAME] · Open profile" at bounding box center [1389, 153] width 312 height 19
copy span "[PERSON_NAME] AND [PERSON_NAME]"
